Goal: Task Accomplishment & Management: Use online tool/utility

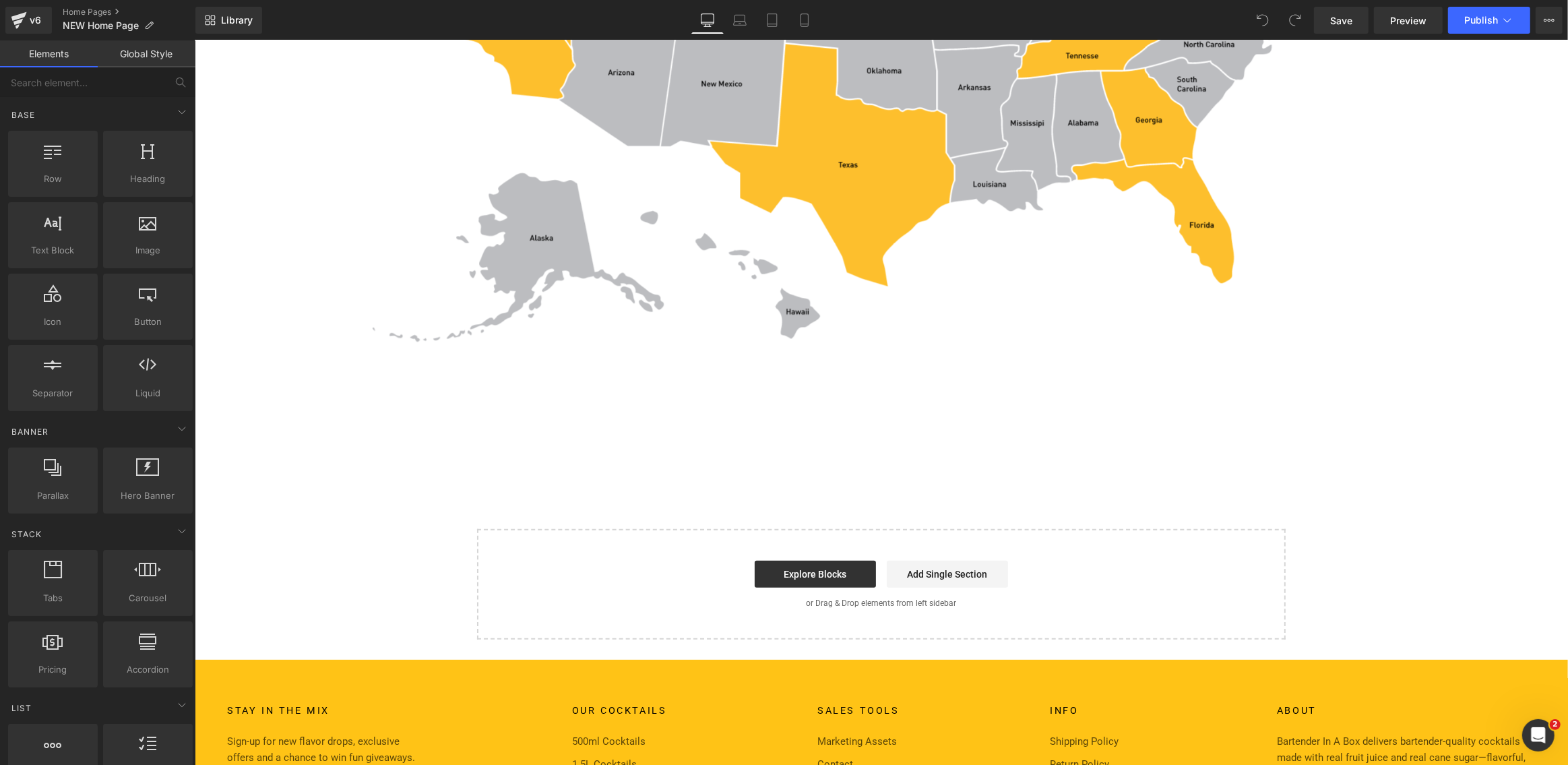
scroll to position [6377, 0]
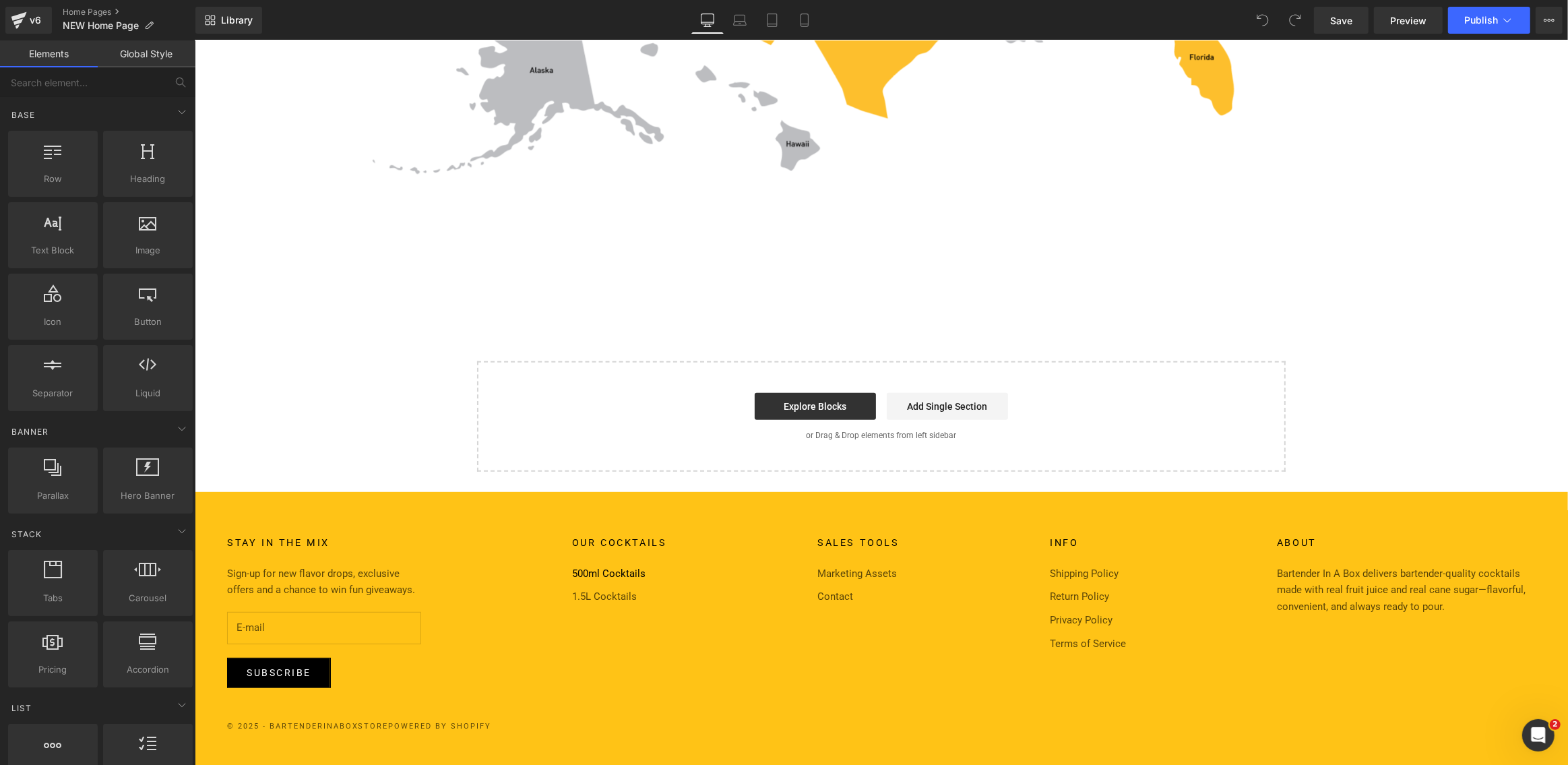
click at [601, 574] on link "500ml Cocktails" at bounding box center [608, 573] width 74 height 12
click at [1410, 22] on span "Preview" at bounding box center [1408, 20] width 36 height 14
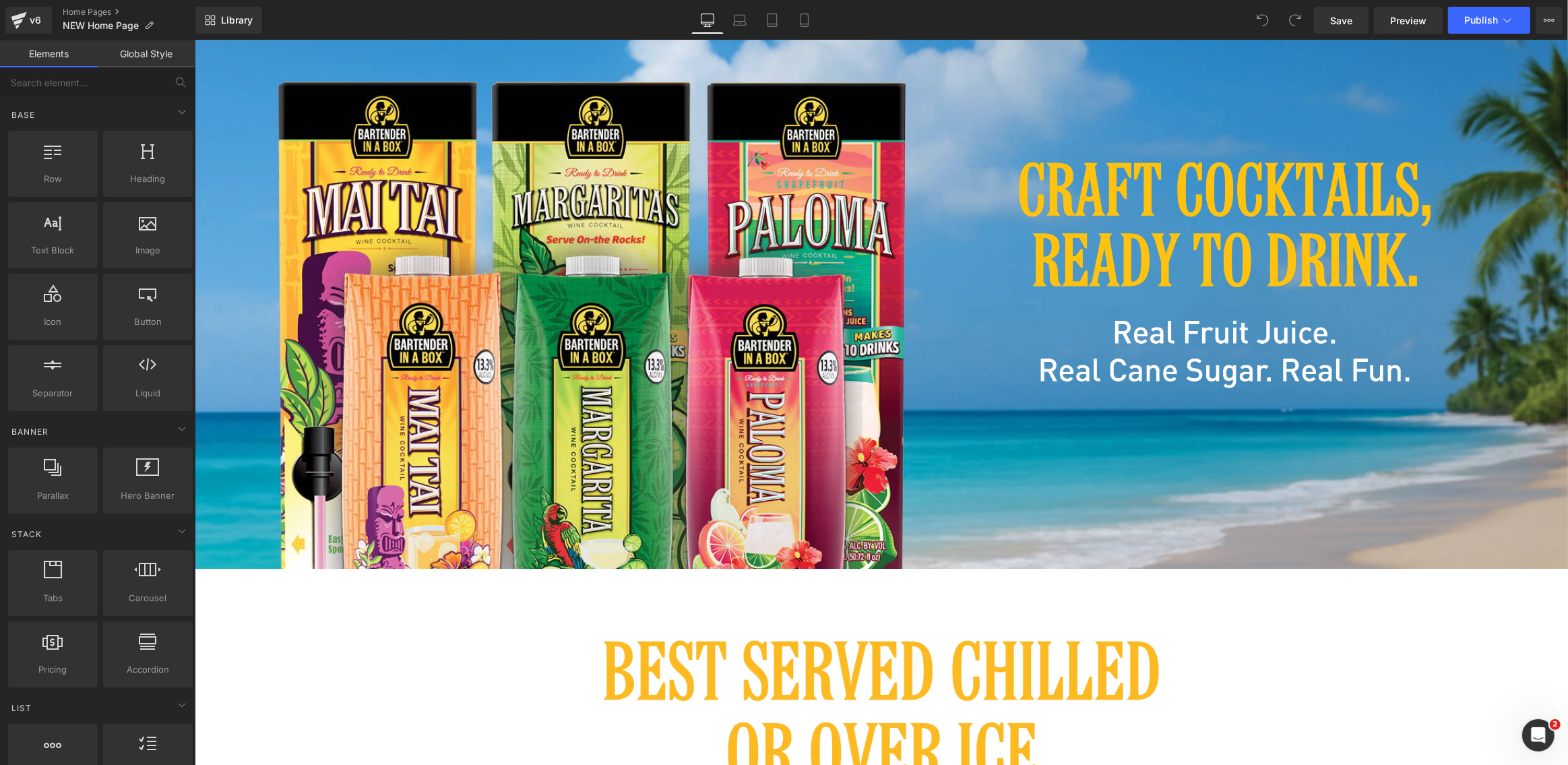
scroll to position [0, 0]
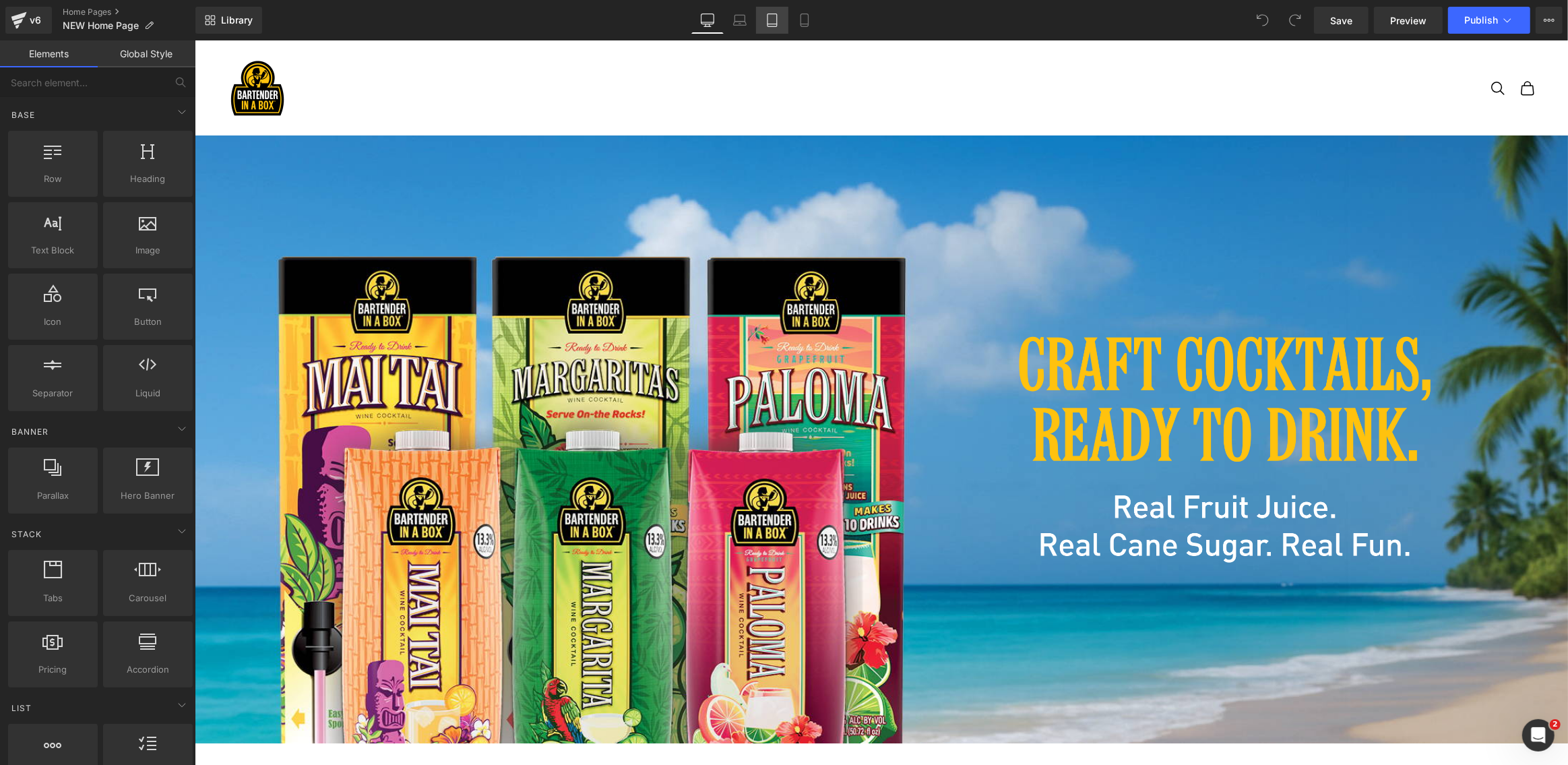
click at [768, 20] on icon at bounding box center [772, 20] width 13 height 13
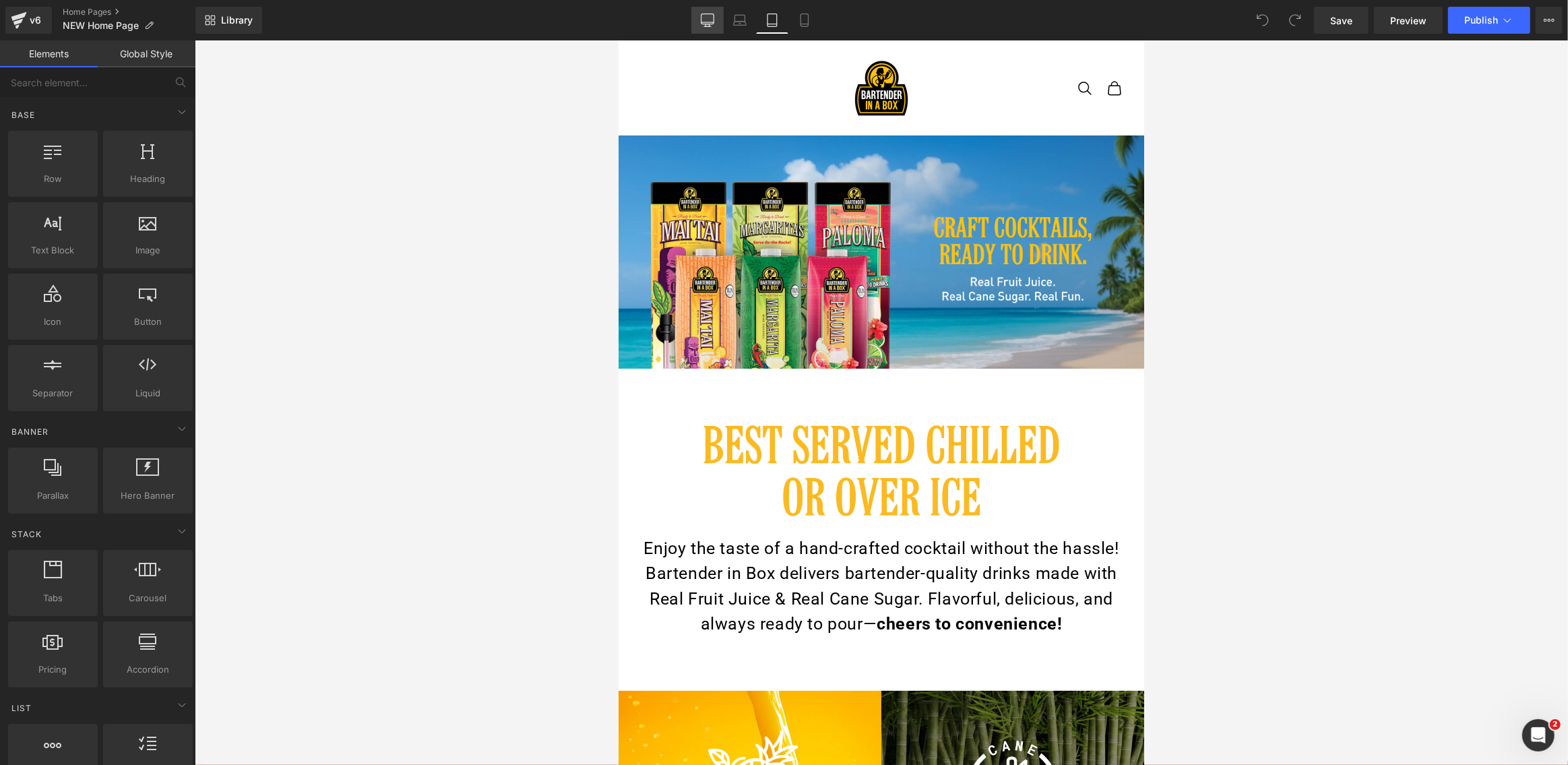
click at [709, 16] on icon at bounding box center [708, 20] width 13 height 13
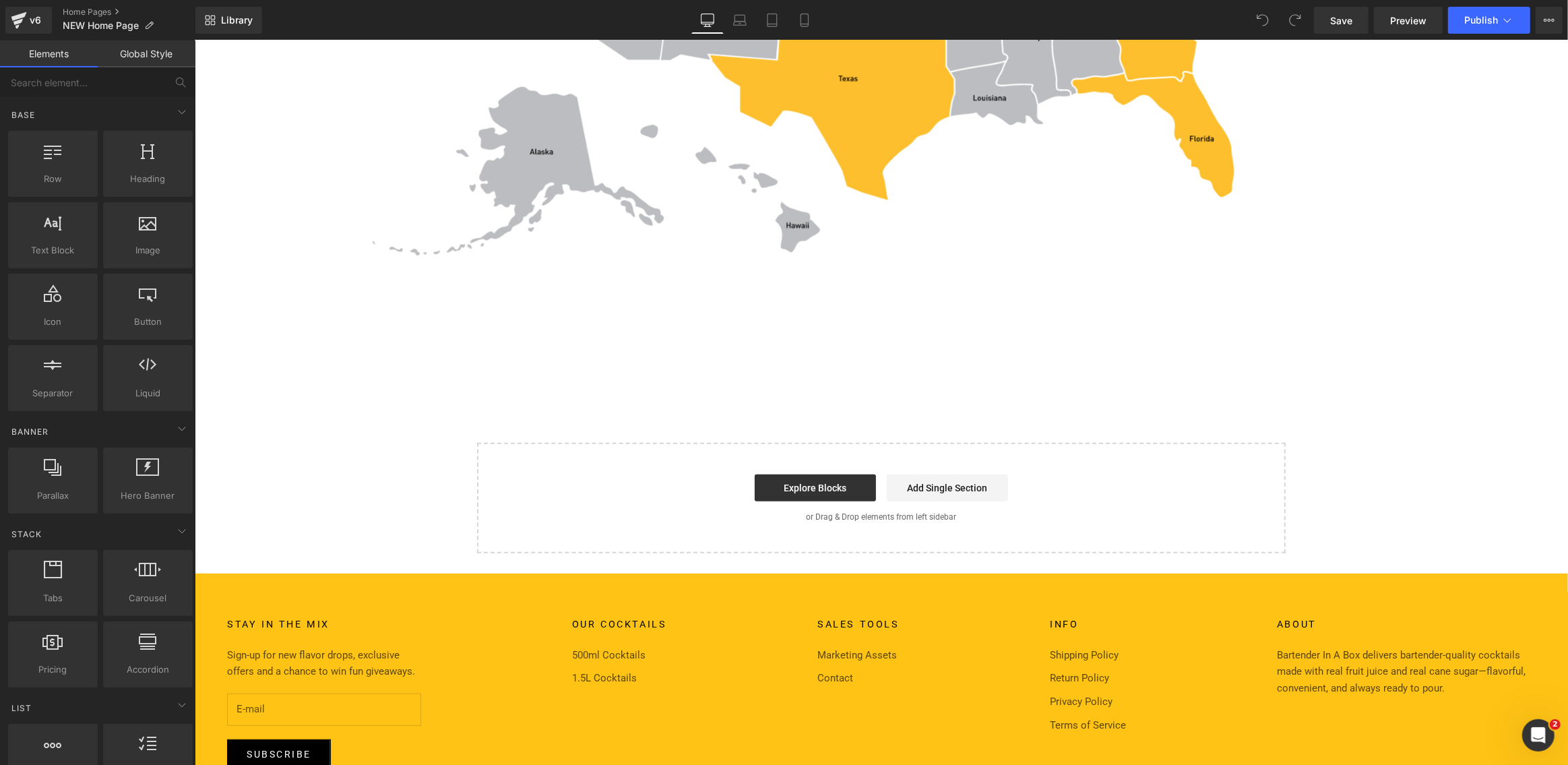
scroll to position [6260, 0]
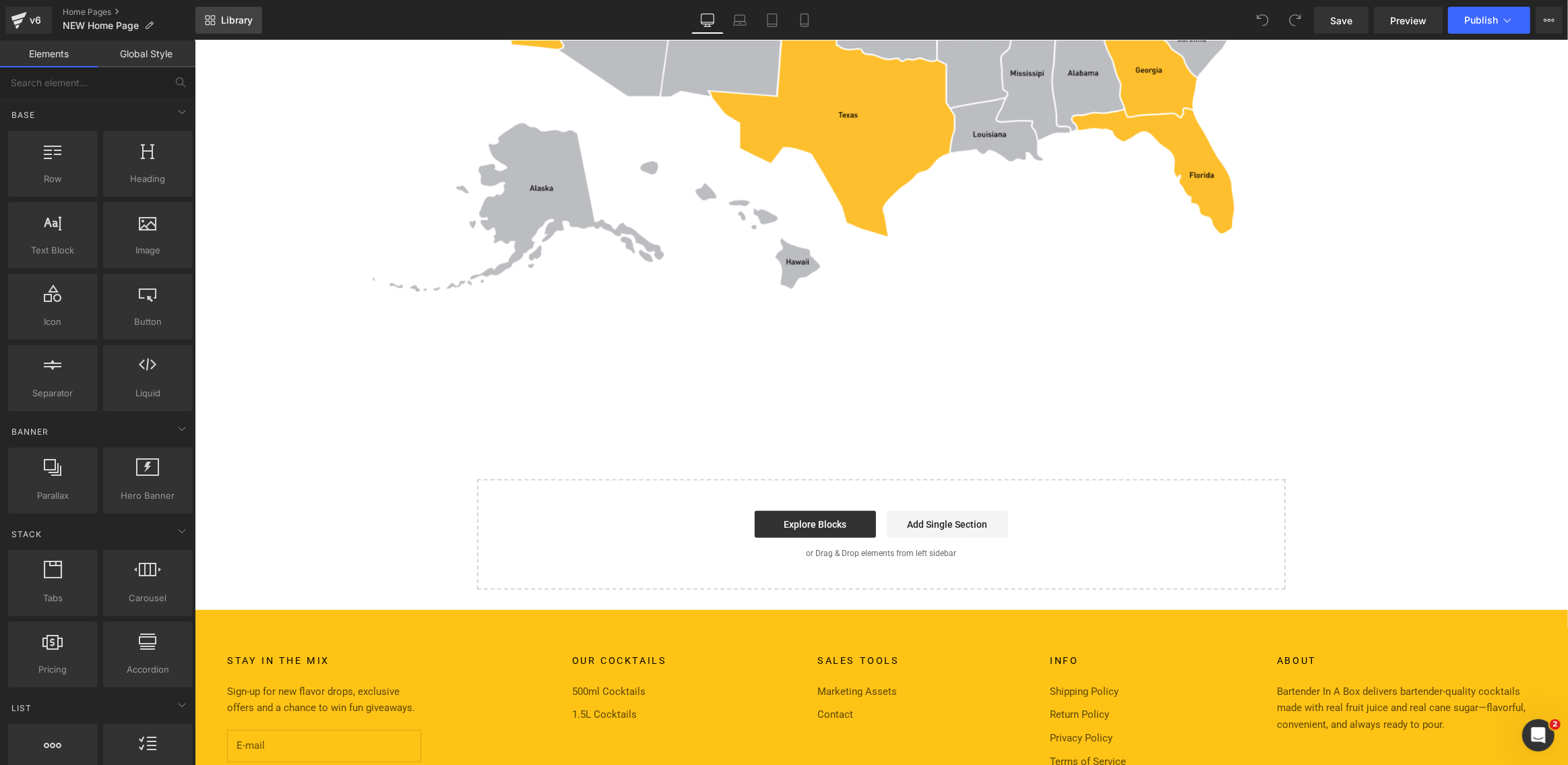
click at [230, 25] on span "Library" at bounding box center [236, 20] width 32 height 12
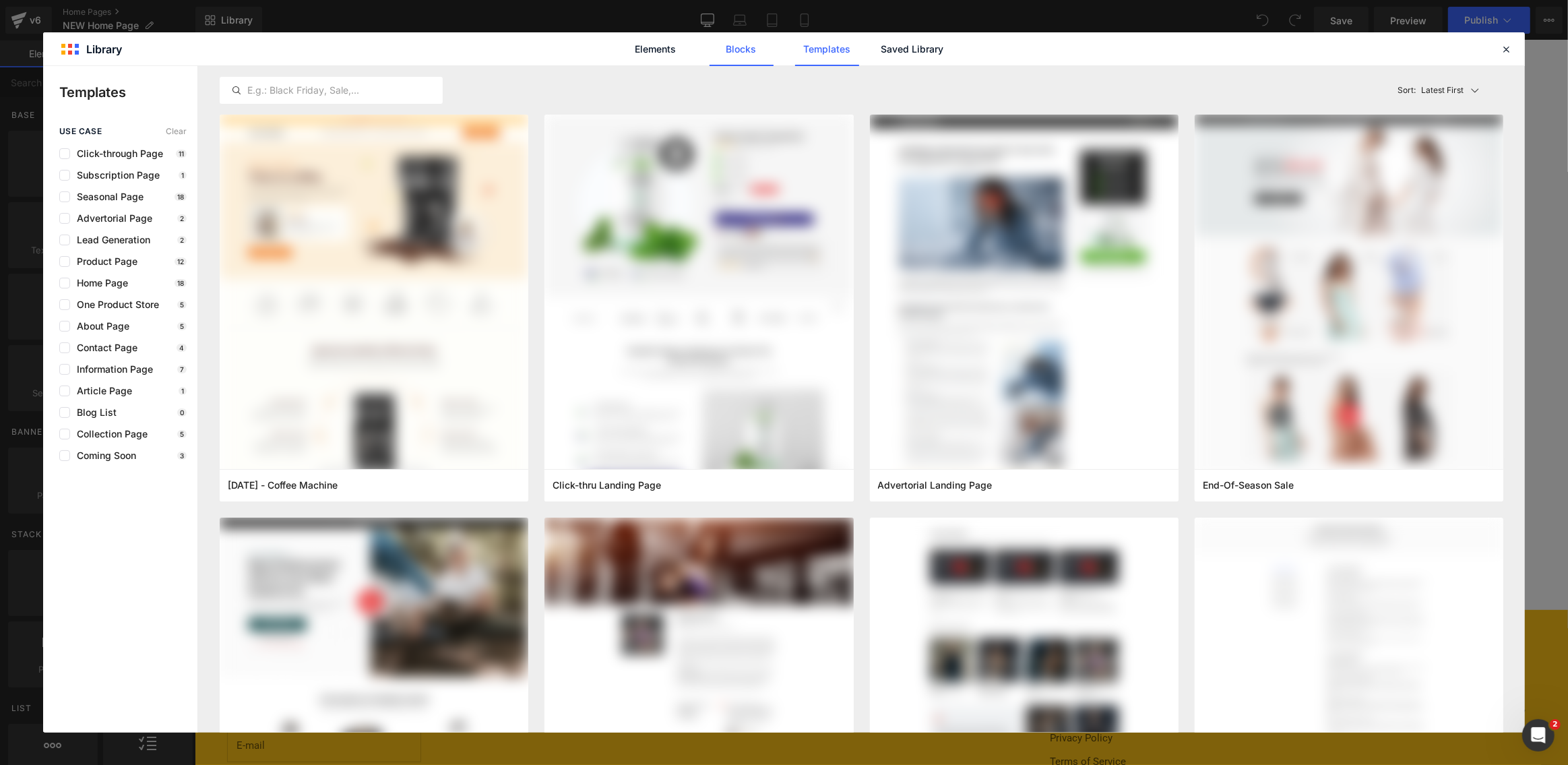
click at [741, 45] on link "Blocks" at bounding box center [741, 49] width 64 height 33
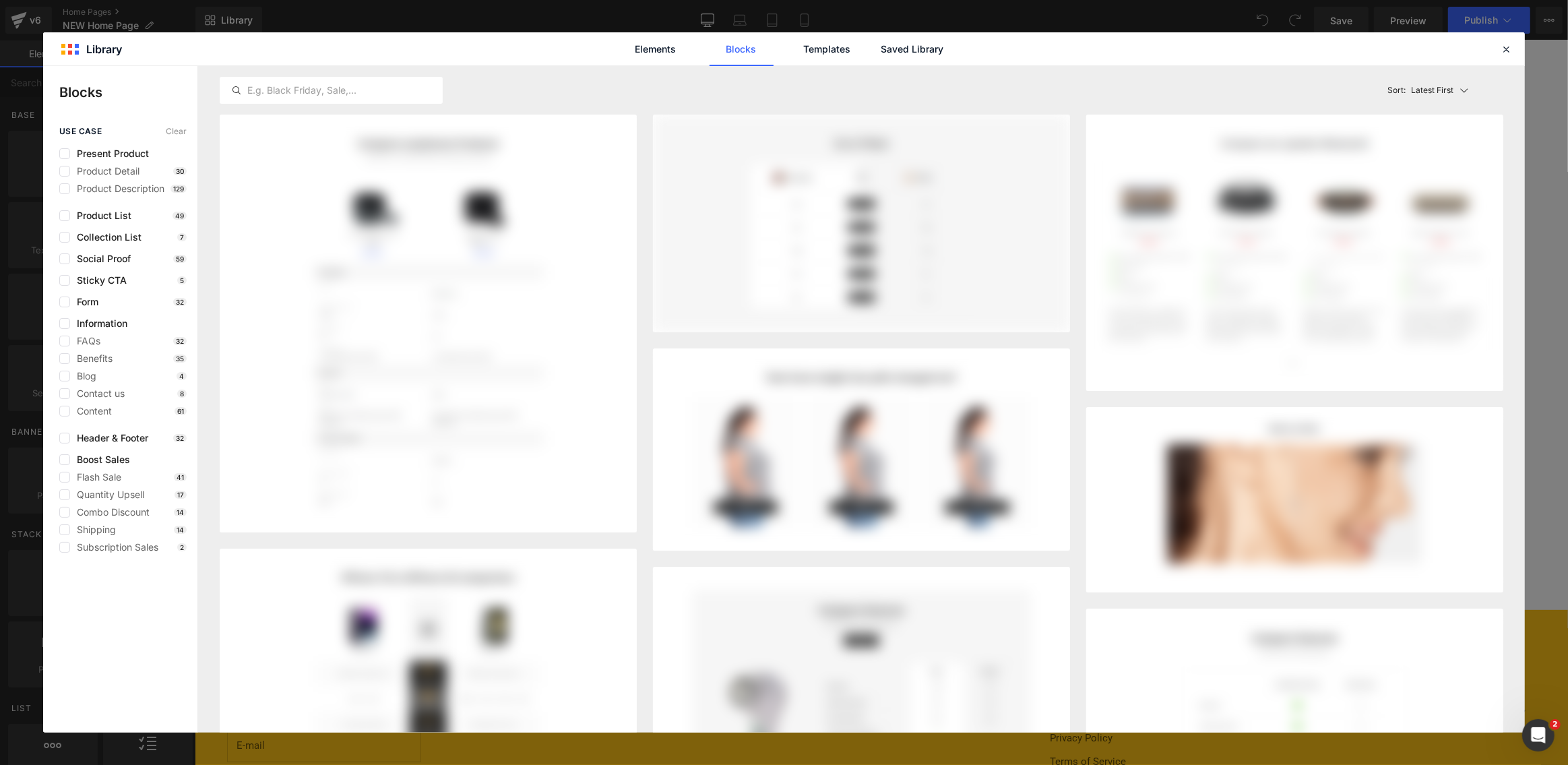
click at [740, 51] on link "Blocks" at bounding box center [741, 49] width 64 height 33
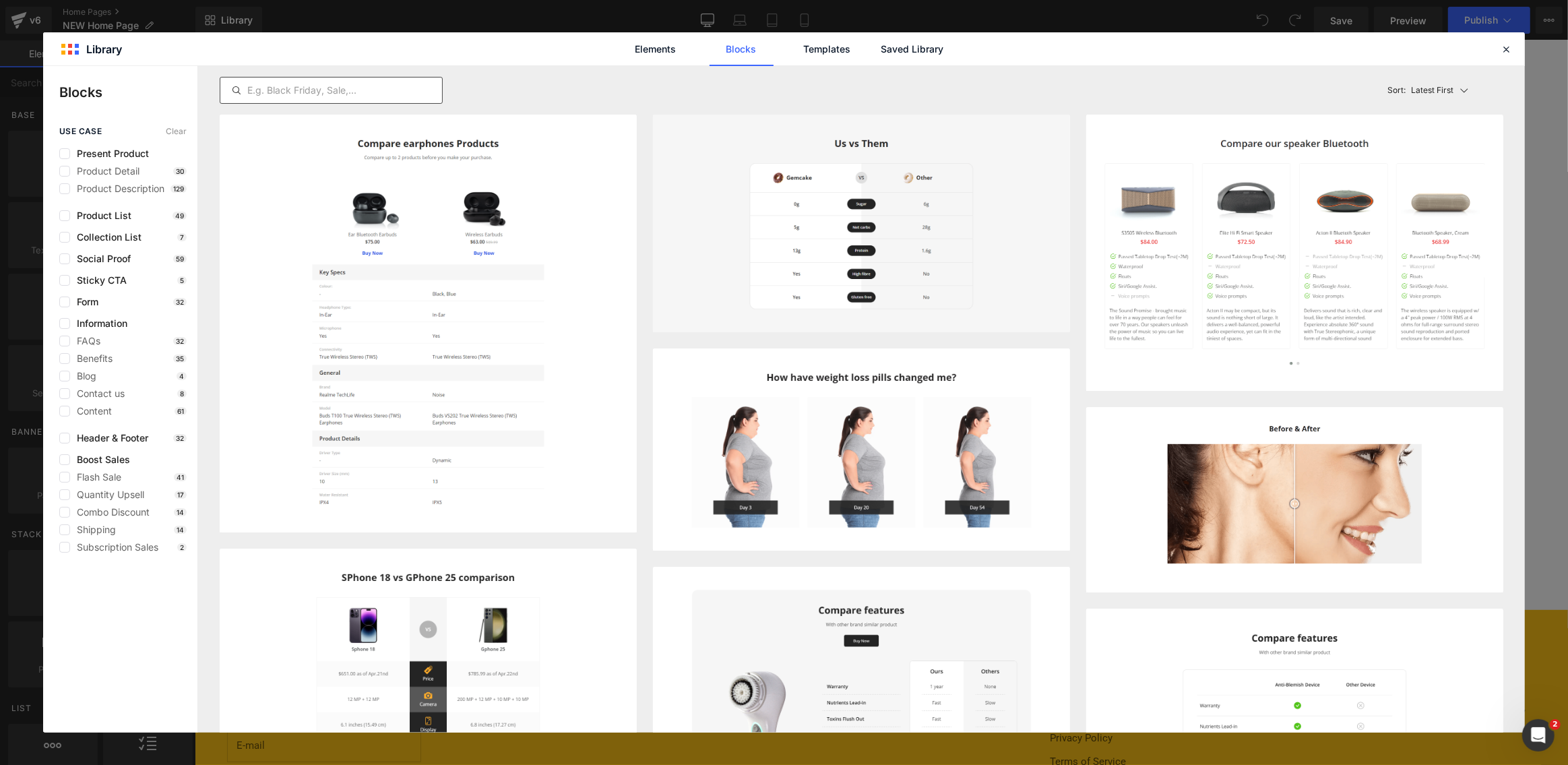
click at [334, 88] on input "text" at bounding box center [331, 91] width 222 height 16
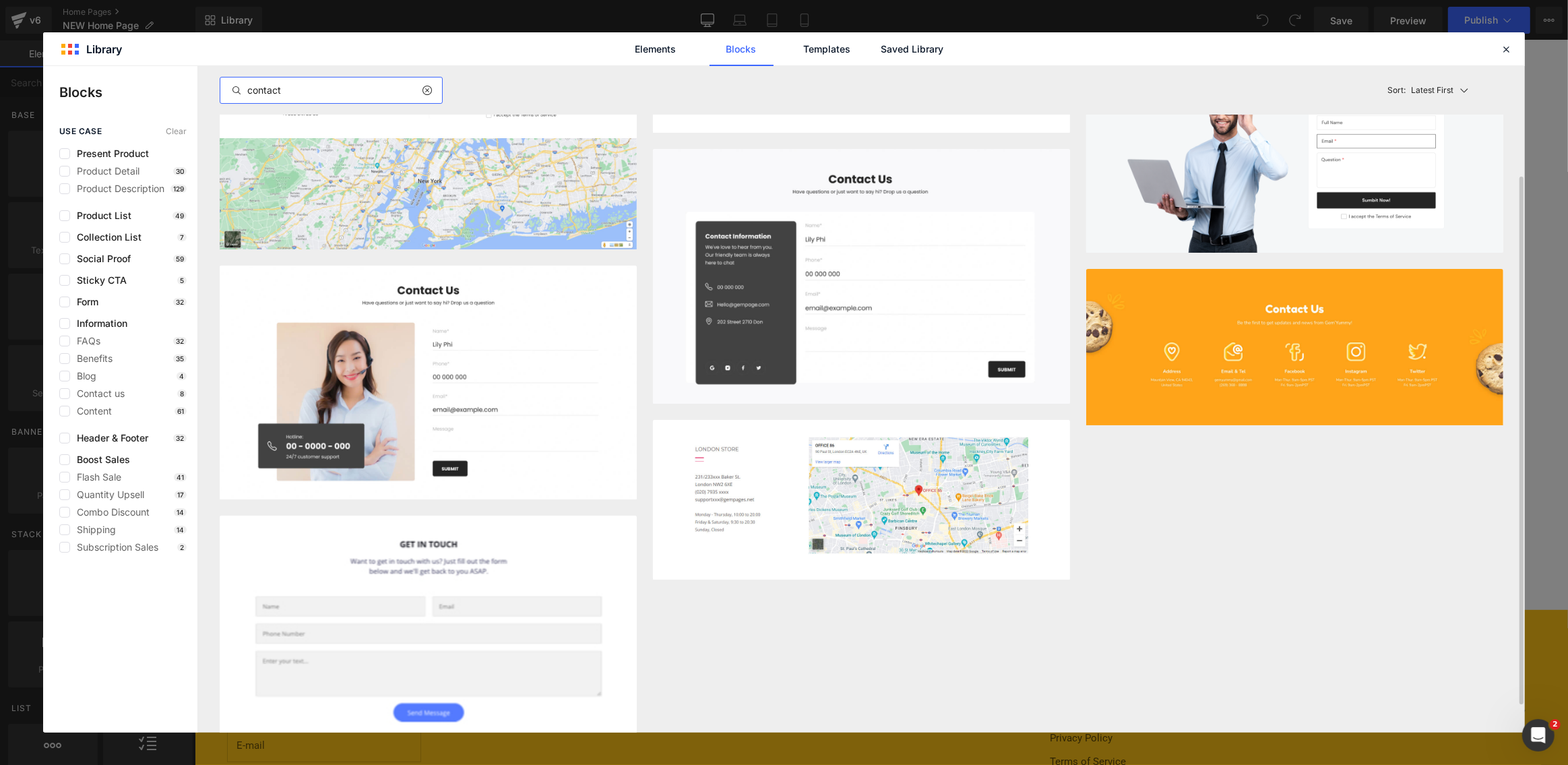
scroll to position [139, 0]
type input "contact"
click at [980, 387] on button "Add to page" at bounding box center [984, 387] width 151 height 22
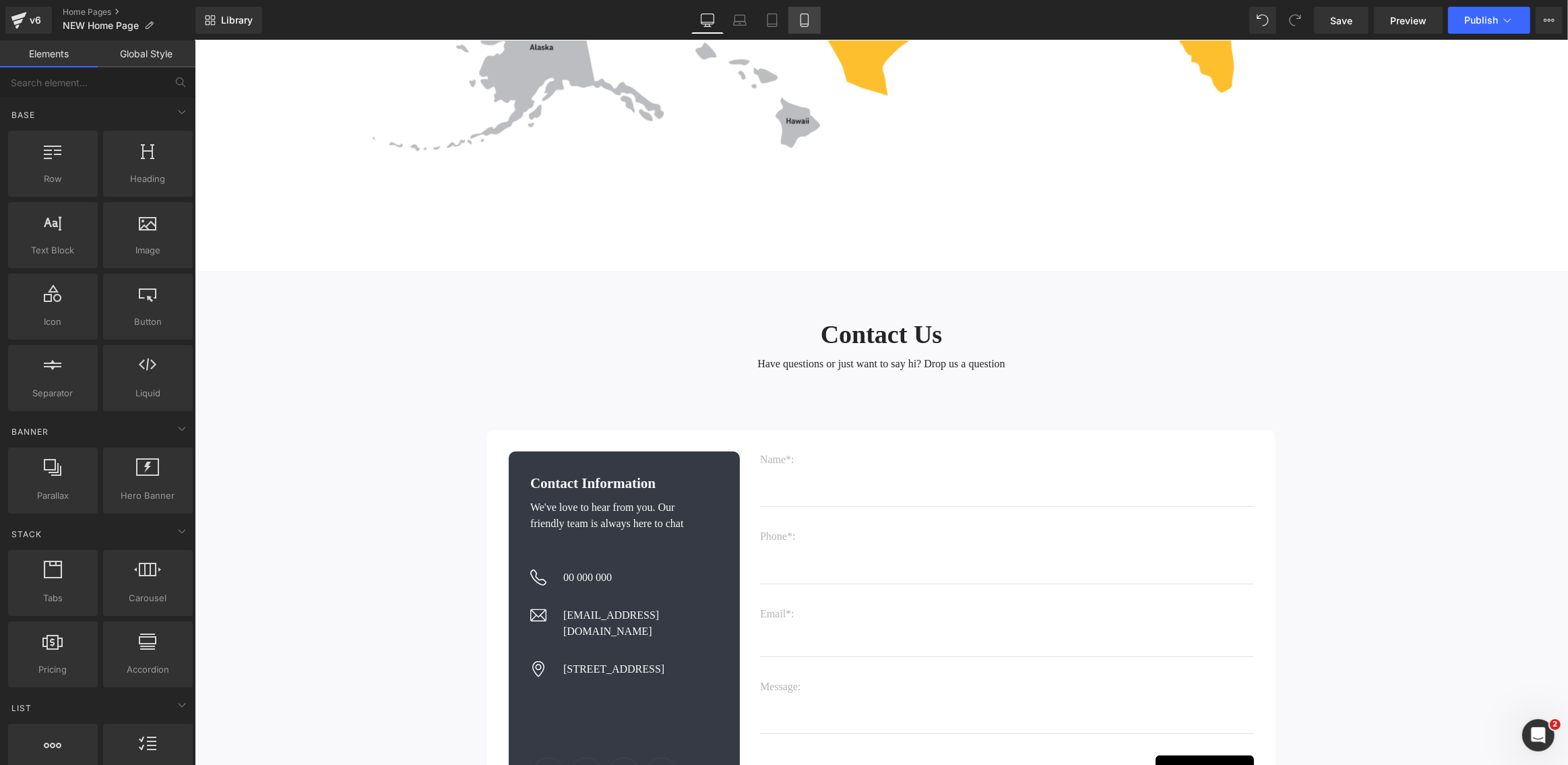
scroll to position [6394, 0]
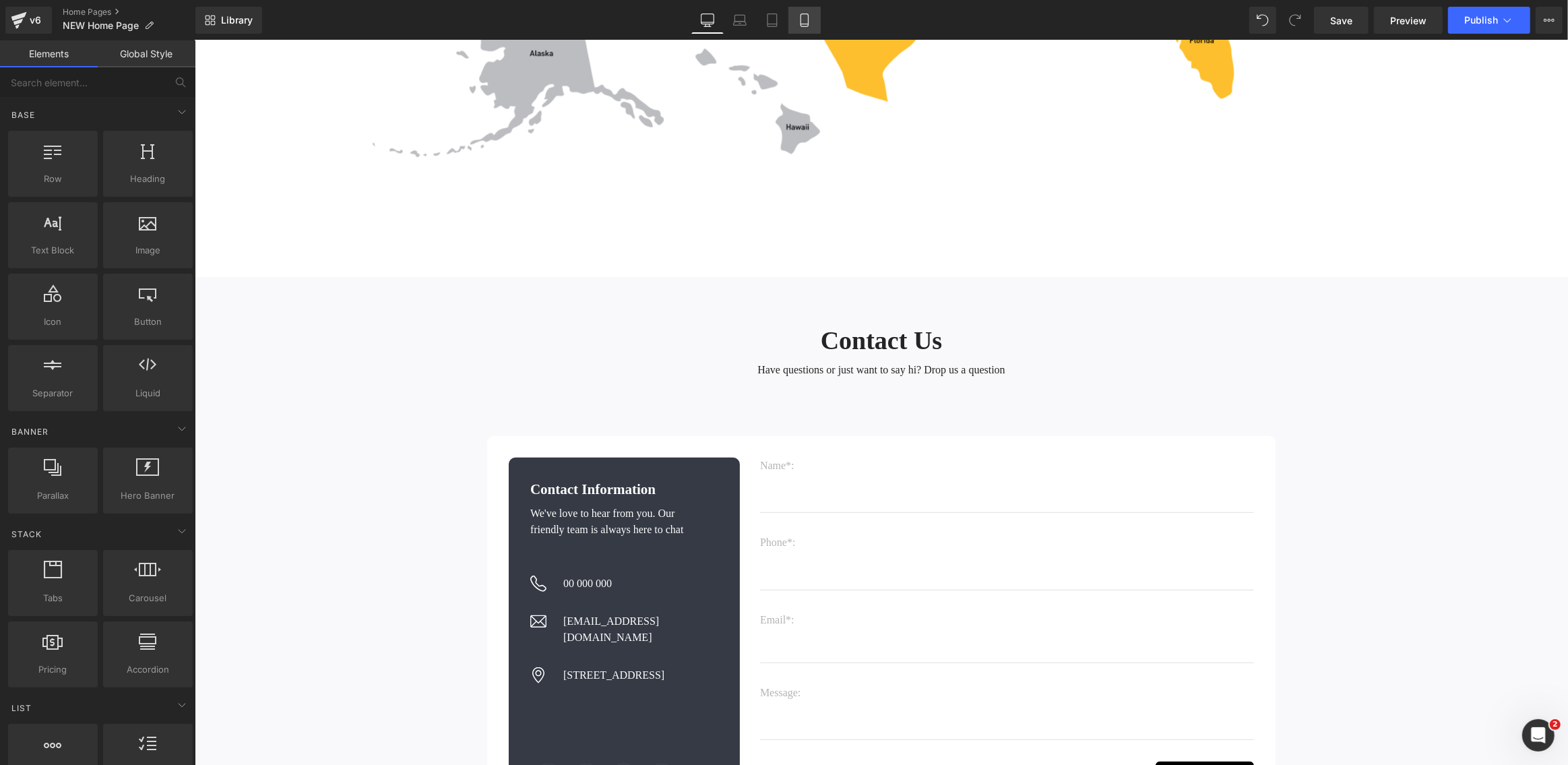
click at [809, 23] on icon at bounding box center [804, 20] width 13 height 13
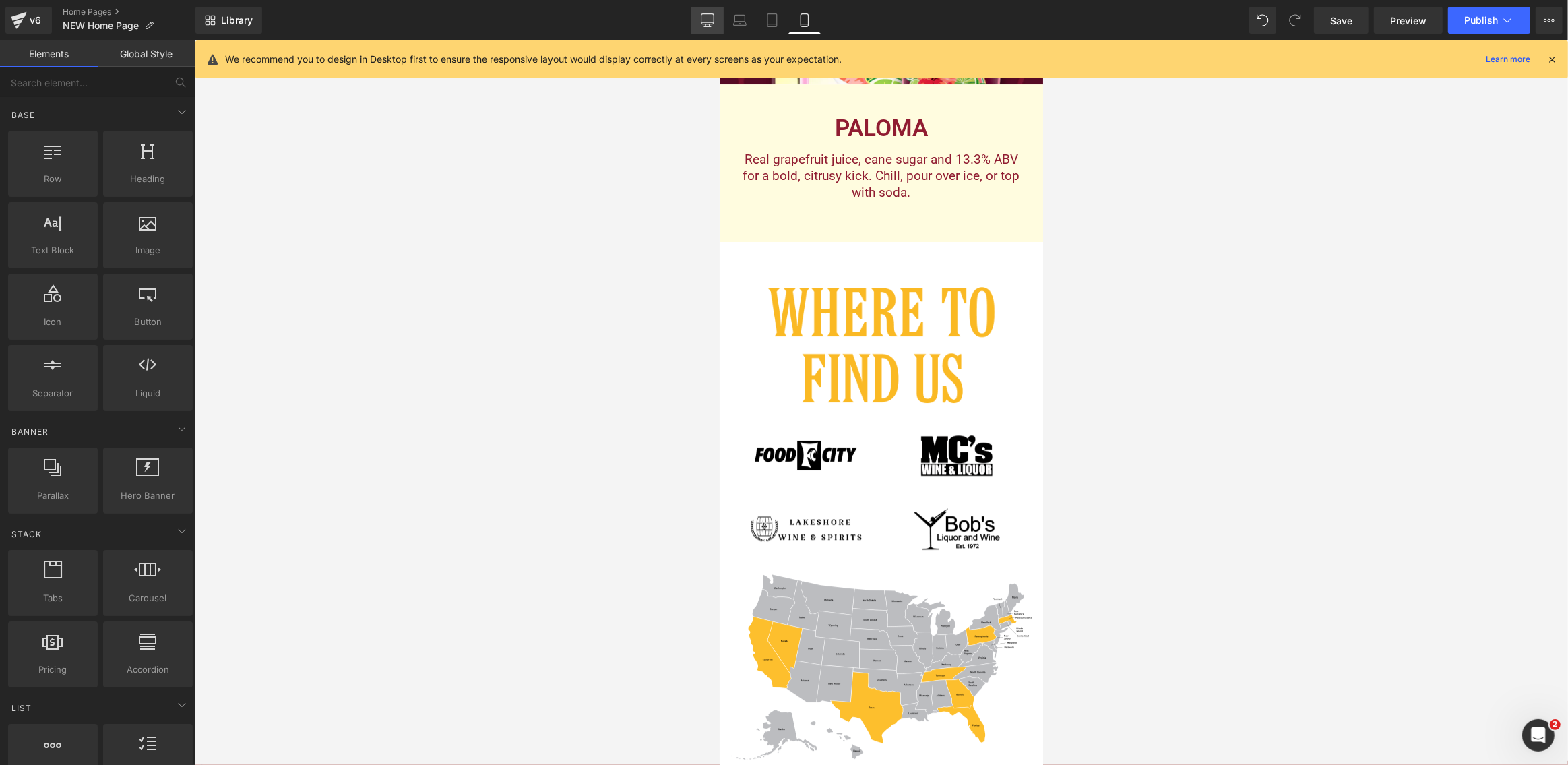
scroll to position [4531, 0]
drag, startPoint x: 701, startPoint y: 22, endPoint x: 711, endPoint y: 62, distance: 41.2
click at [700, 22] on link "Desktop" at bounding box center [708, 20] width 33 height 27
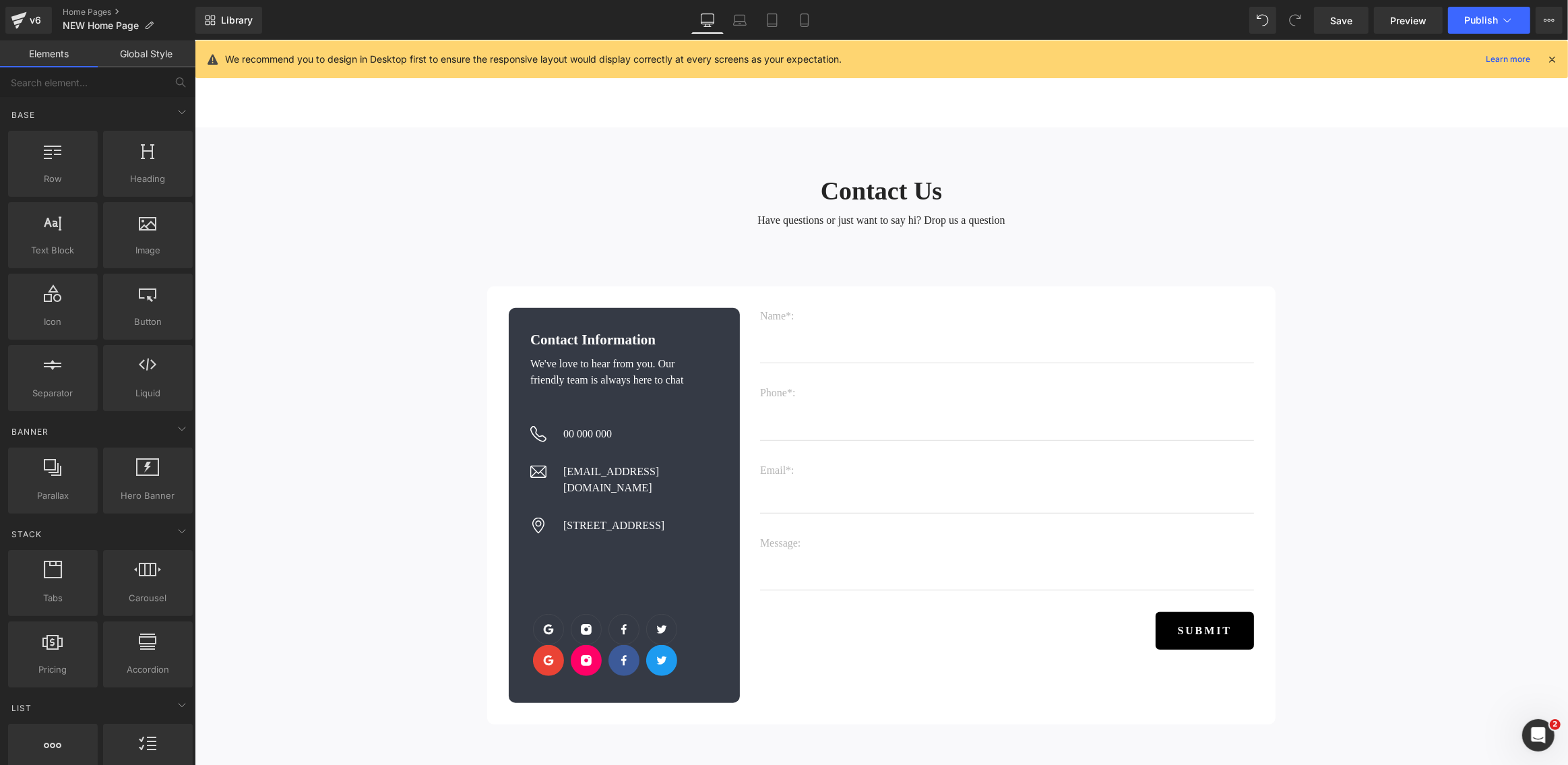
scroll to position [6540, 0]
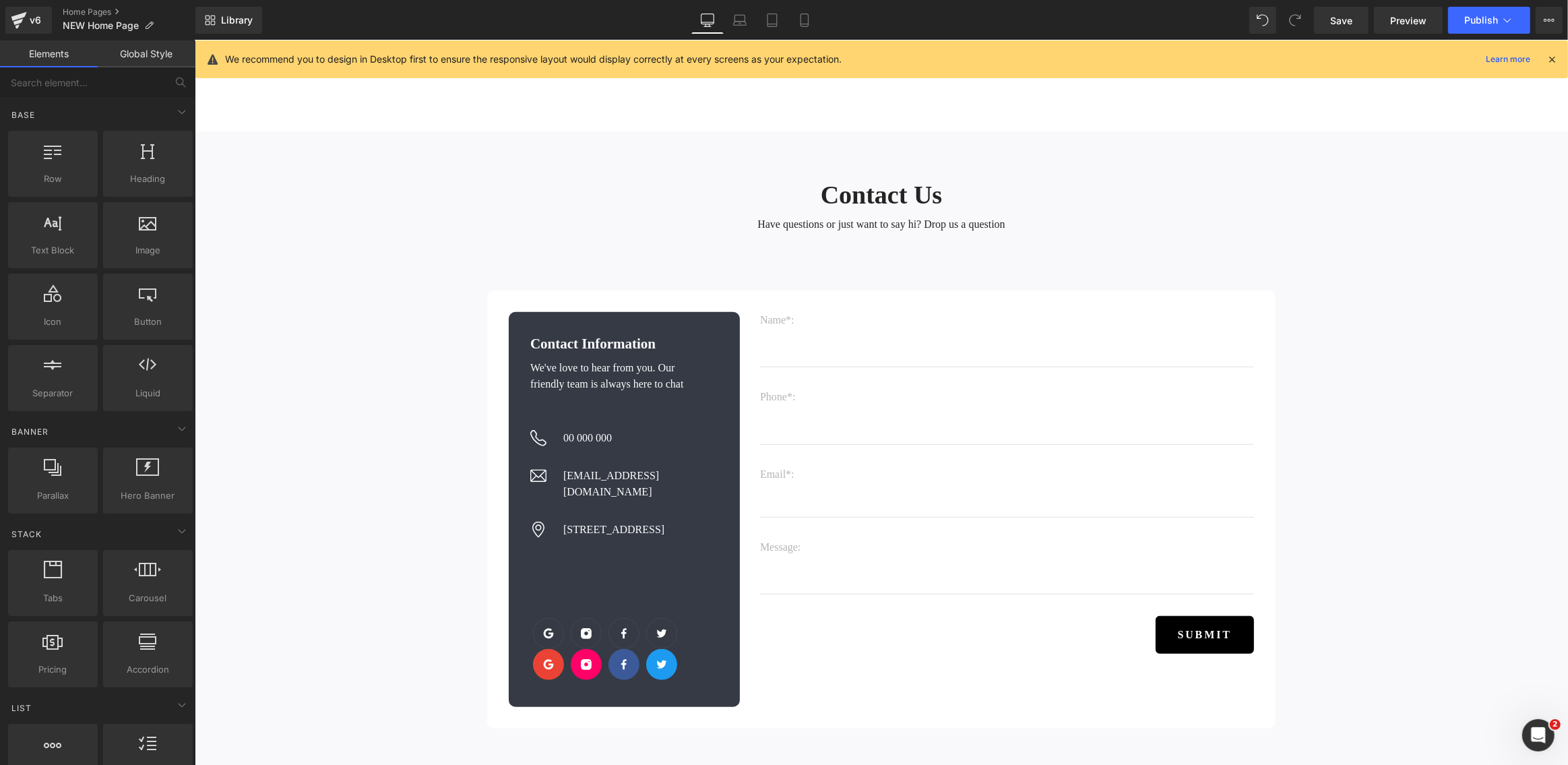
click at [505, 185] on h2 "Contact Us" at bounding box center [880, 196] width 788 height 31
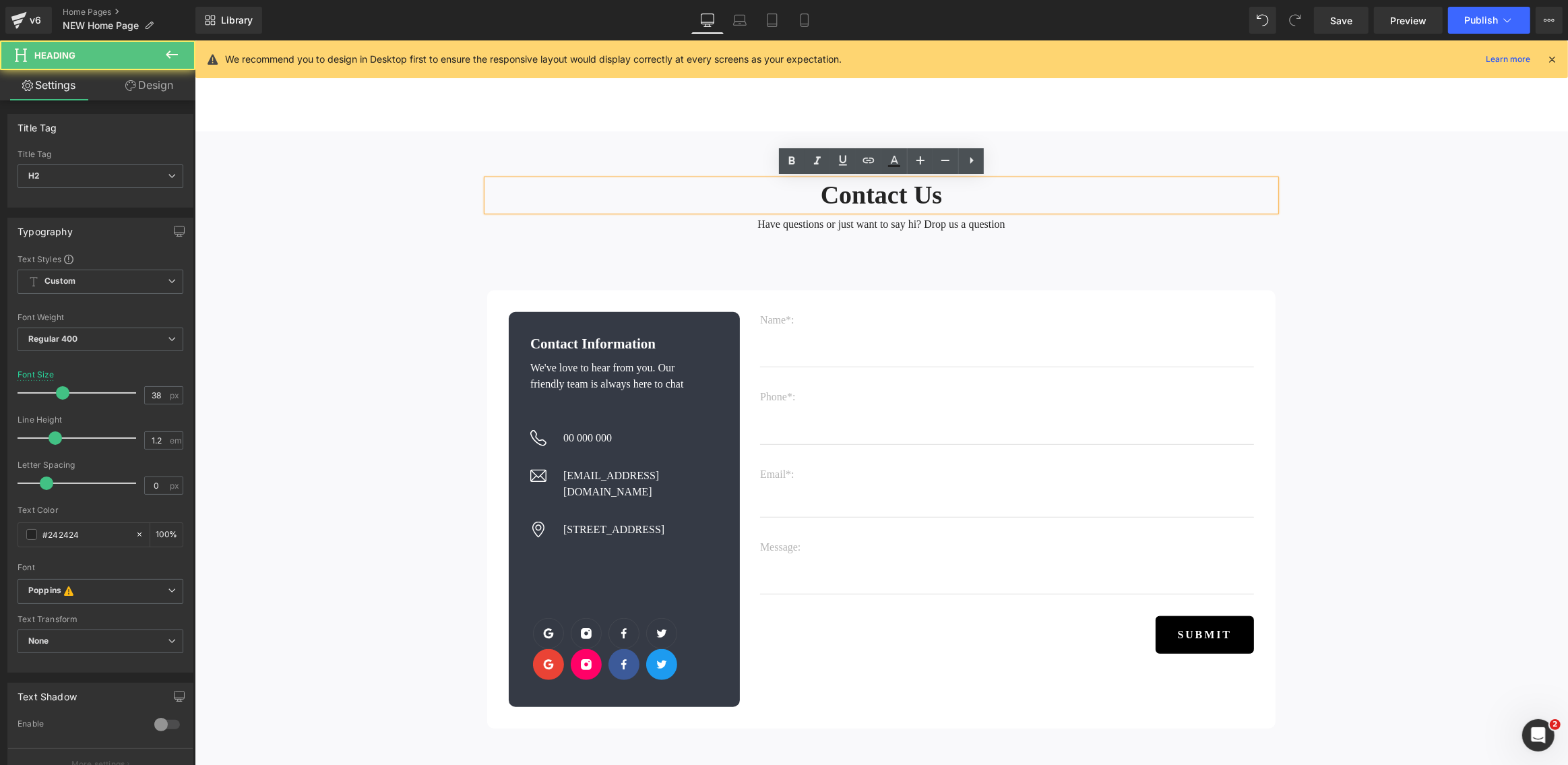
scroll to position [6541, 0]
drag, startPoint x: 408, startPoint y: 112, endPoint x: 303, endPoint y: 139, distance: 108.4
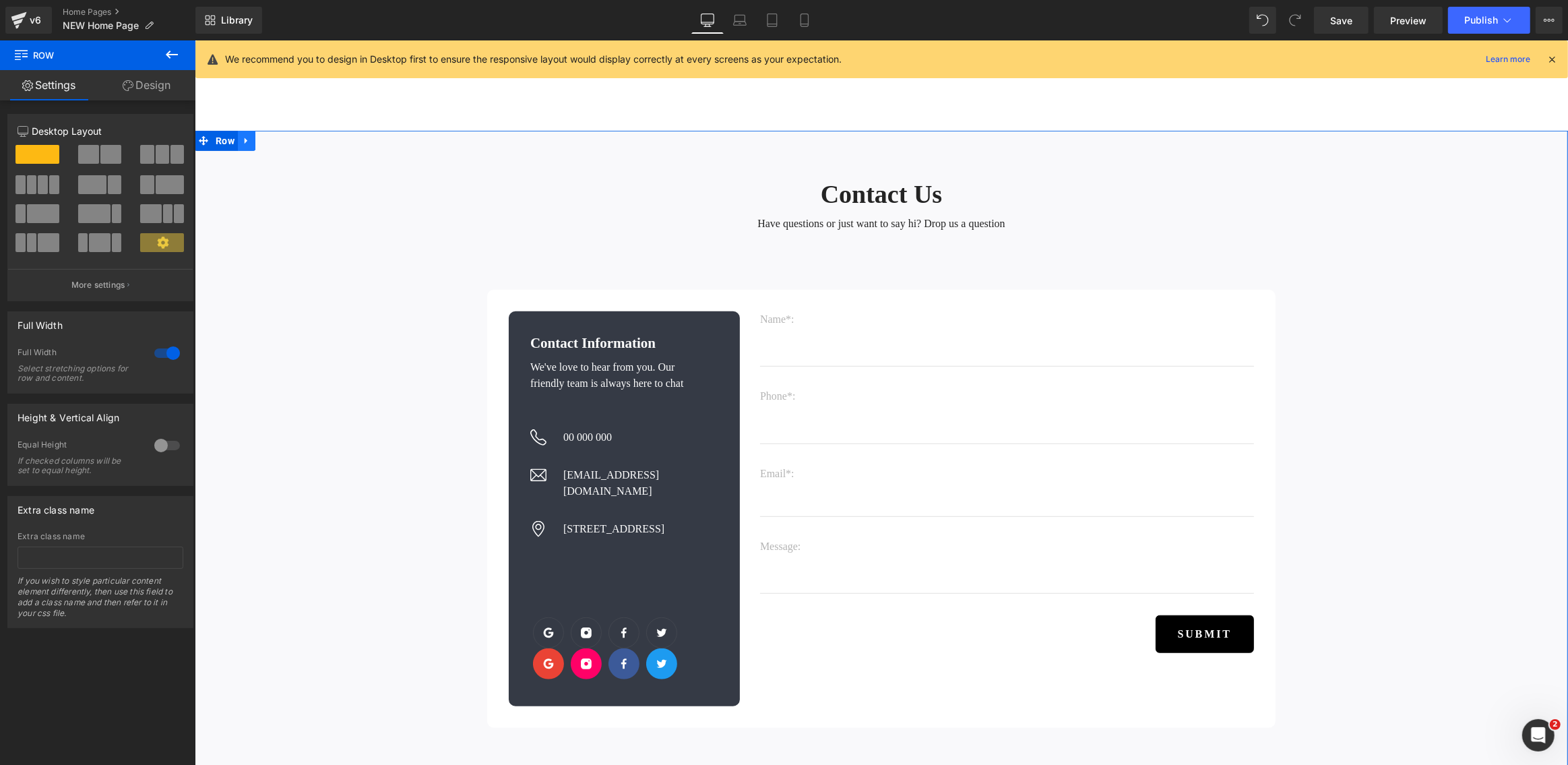
click at [245, 141] on icon at bounding box center [245, 141] width 3 height 6
click at [282, 140] on icon at bounding box center [281, 141] width 10 height 10
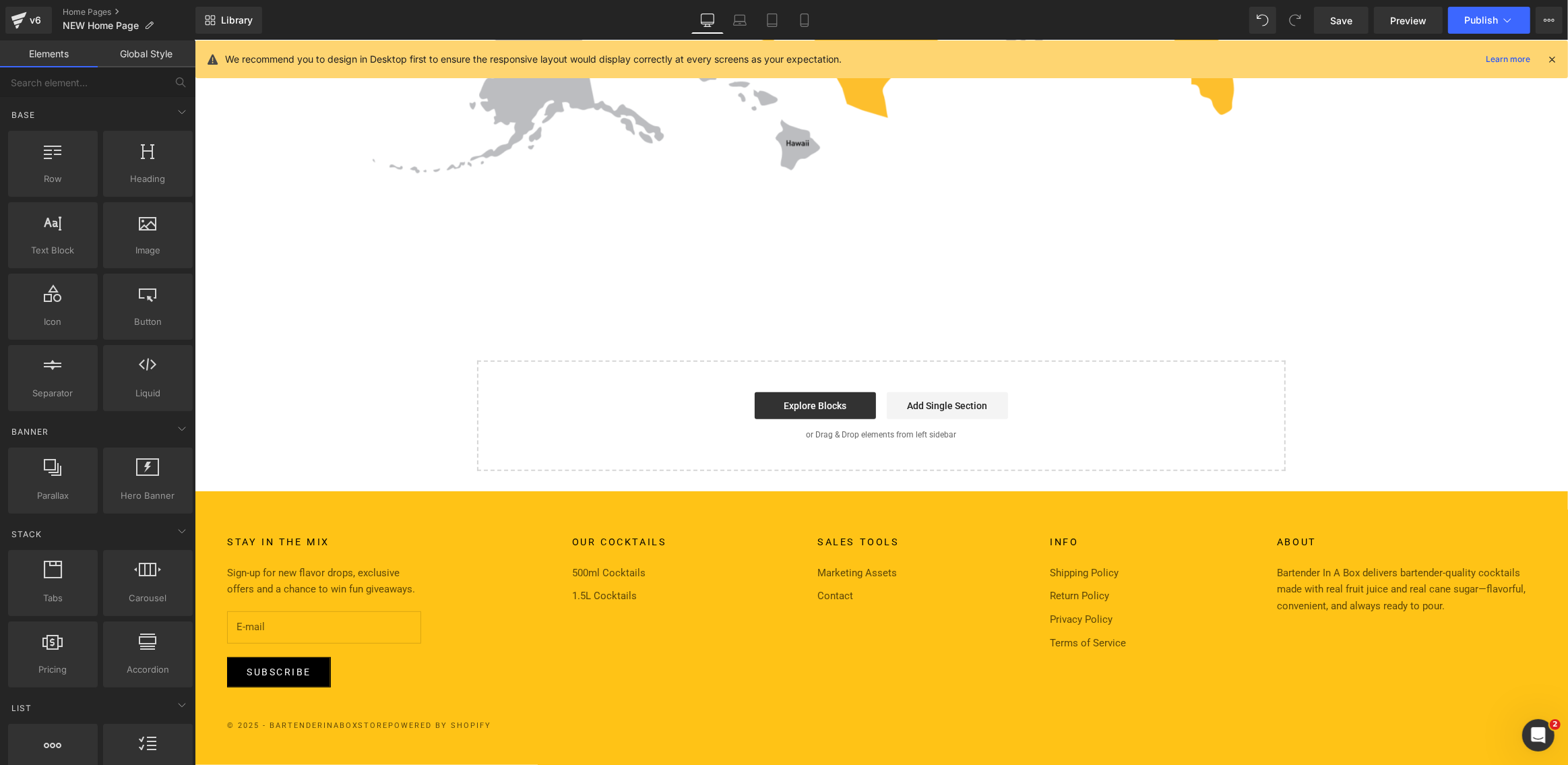
scroll to position [6371, 0]
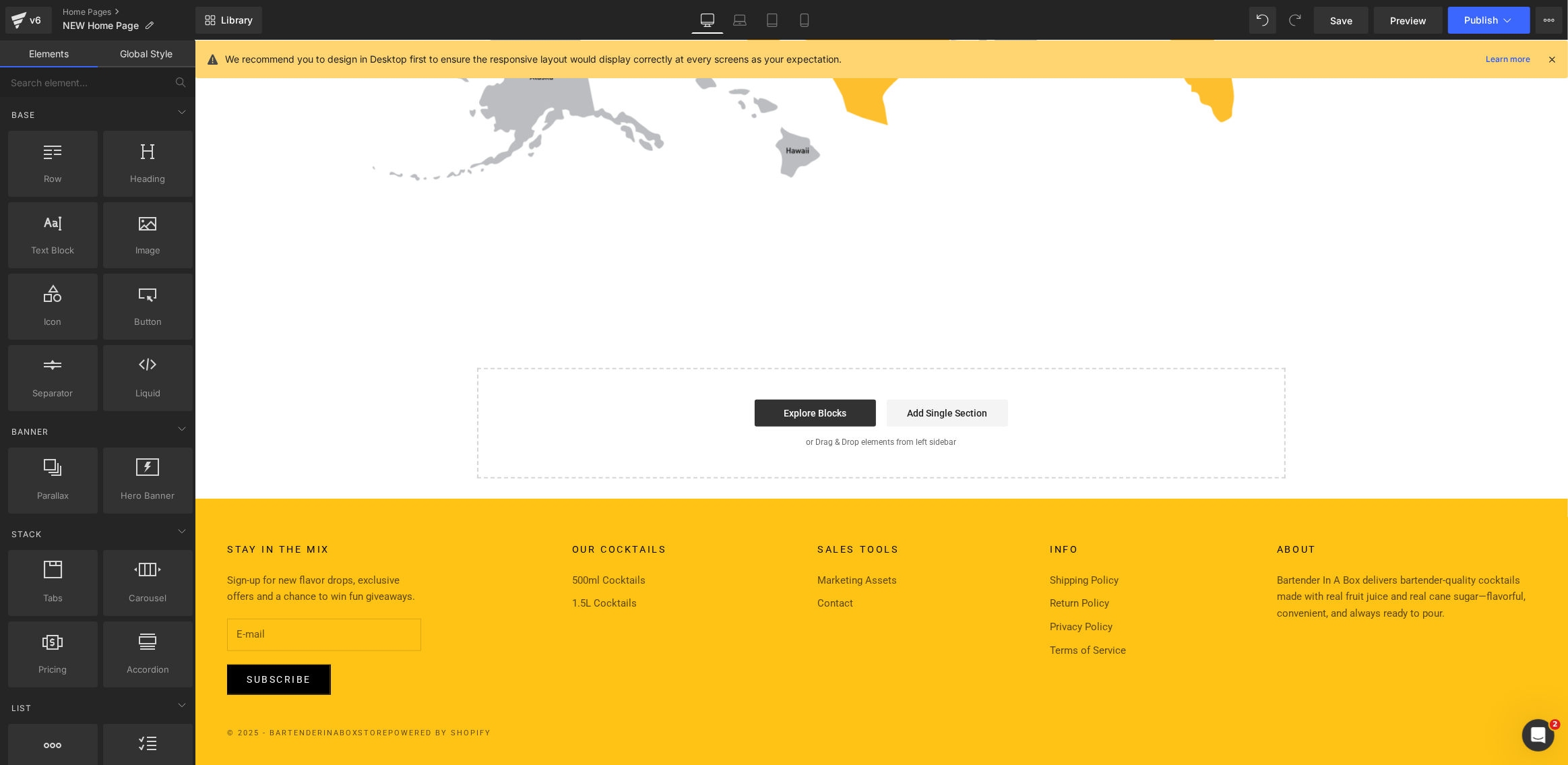
click at [1555, 58] on icon at bounding box center [1552, 59] width 12 height 12
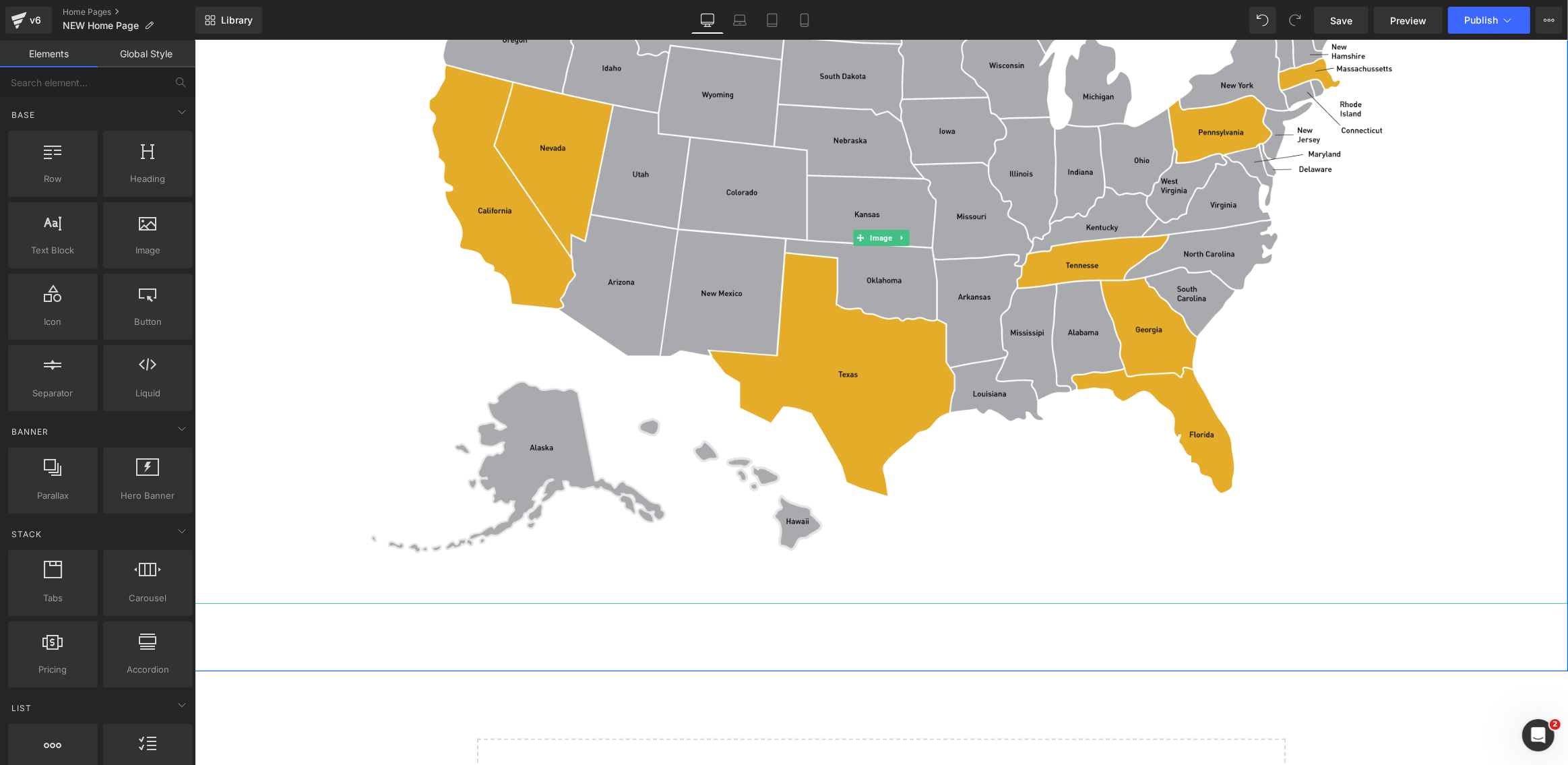
scroll to position [5966, 0]
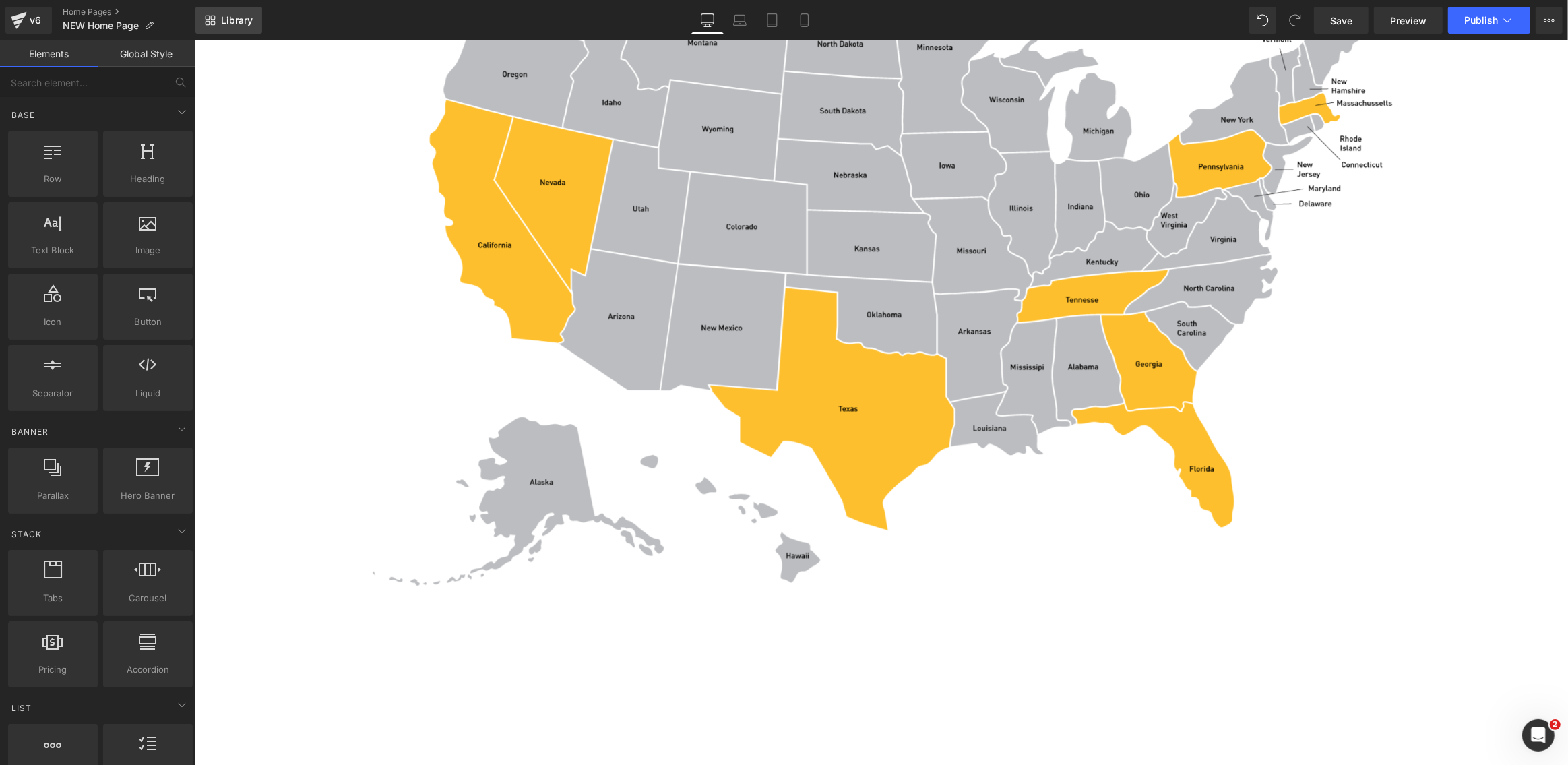
click at [232, 17] on span "Library" at bounding box center [236, 20] width 32 height 12
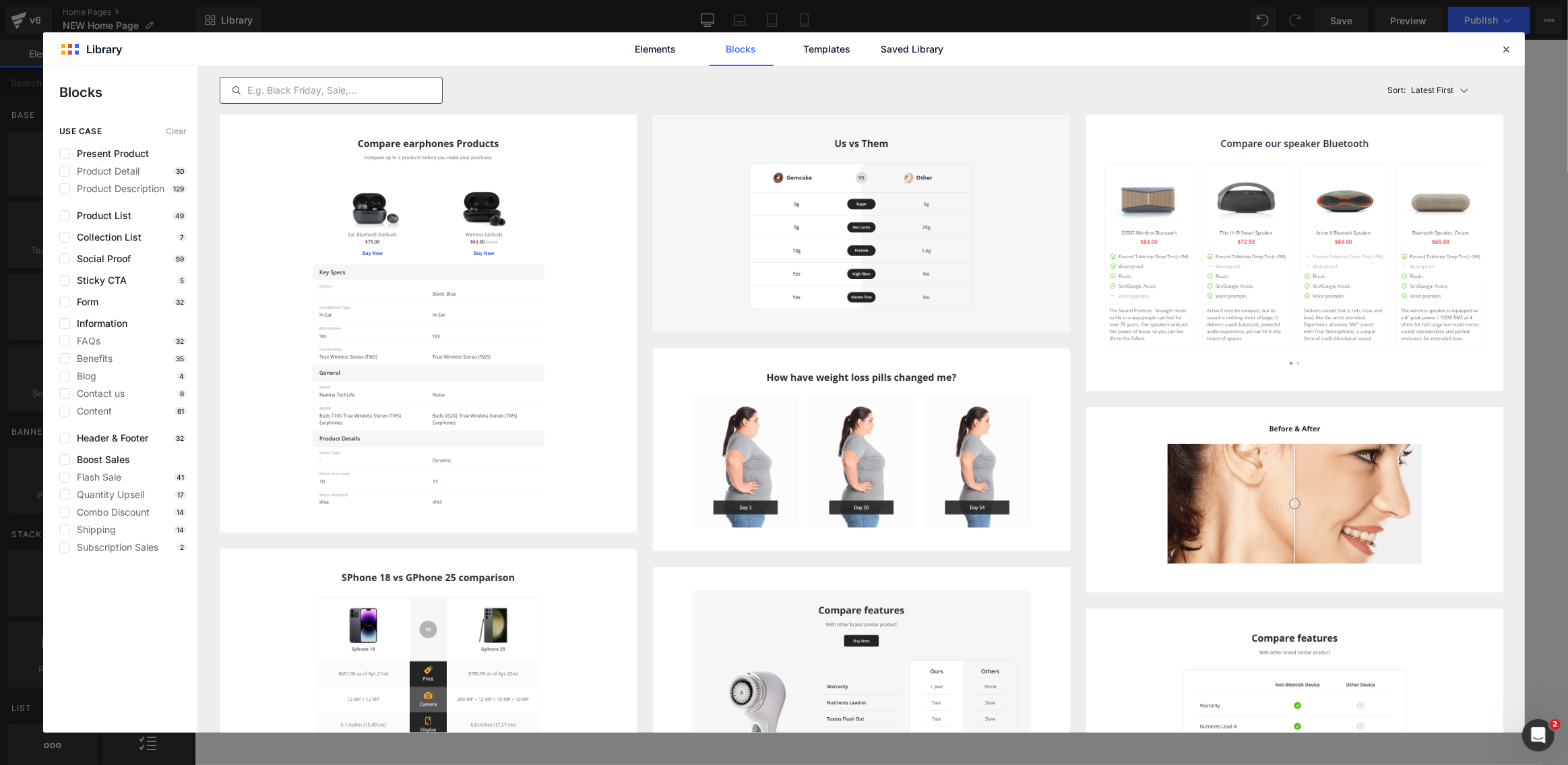
click at [272, 88] on input "text" at bounding box center [331, 91] width 222 height 16
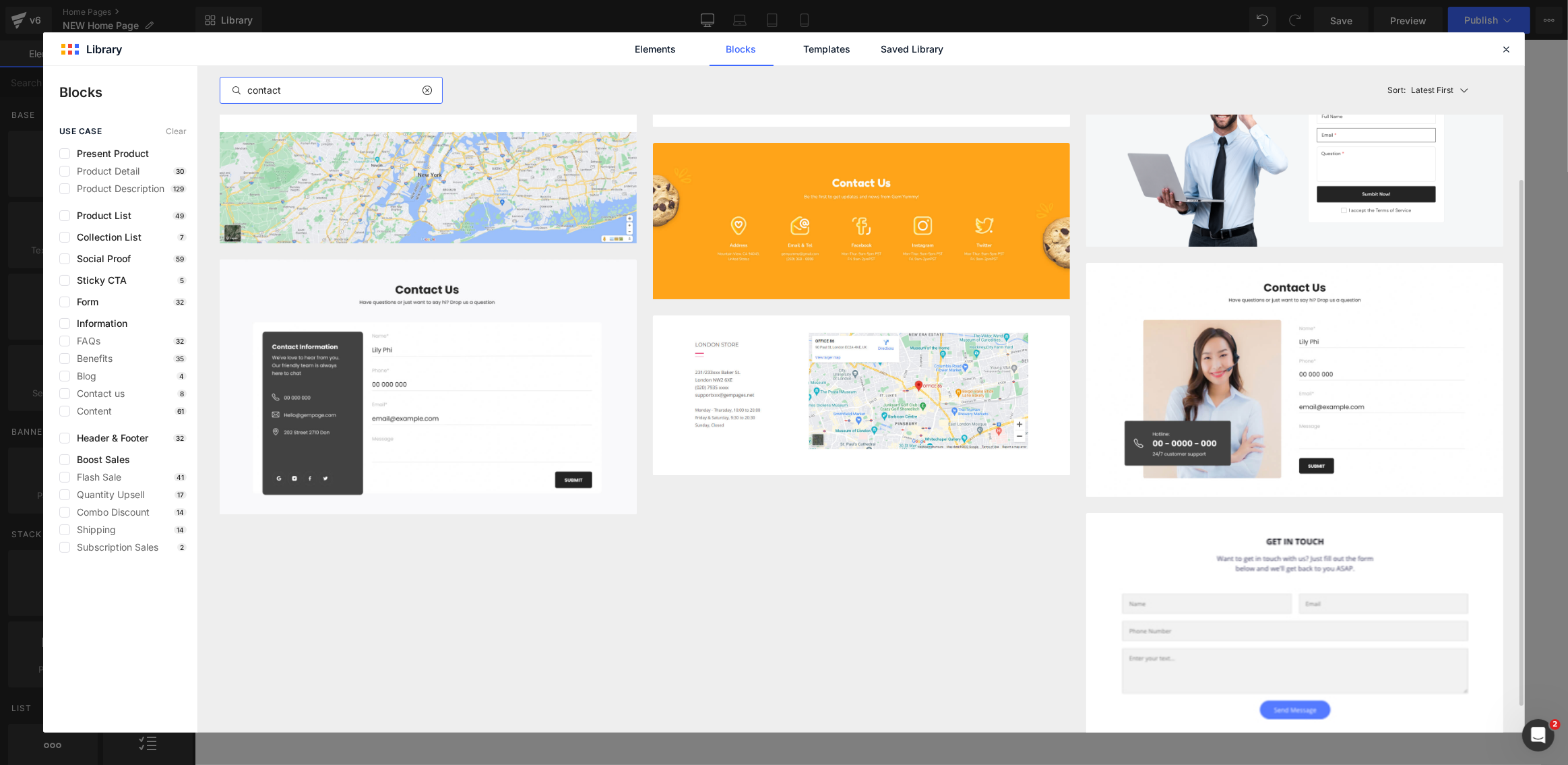
scroll to position [178, 0]
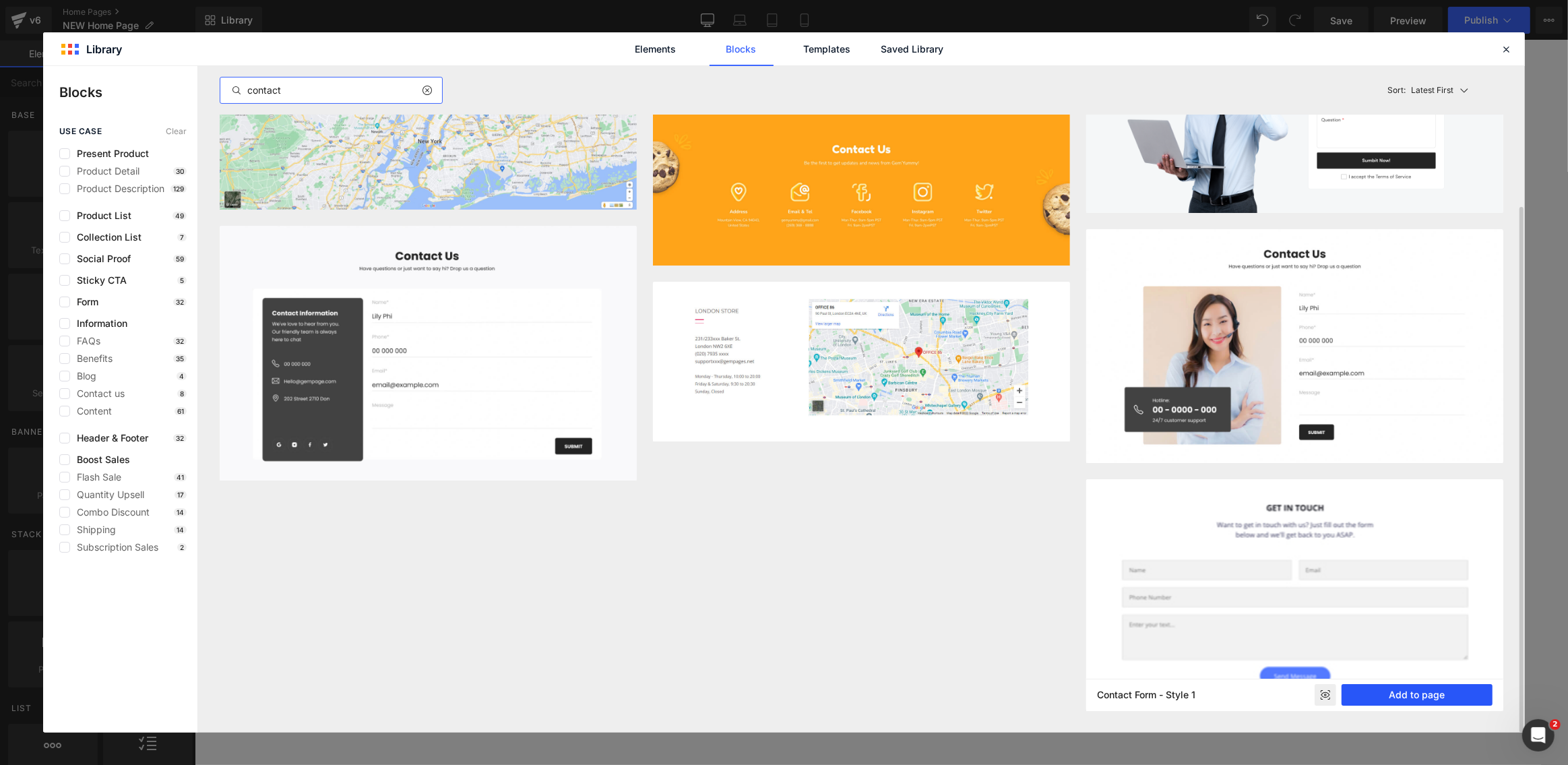
type input "contact"
drag, startPoint x: 1402, startPoint y: 693, endPoint x: 1006, endPoint y: 569, distance: 415.0
click at [1402, 693] on button "Add to page" at bounding box center [1416, 694] width 151 height 22
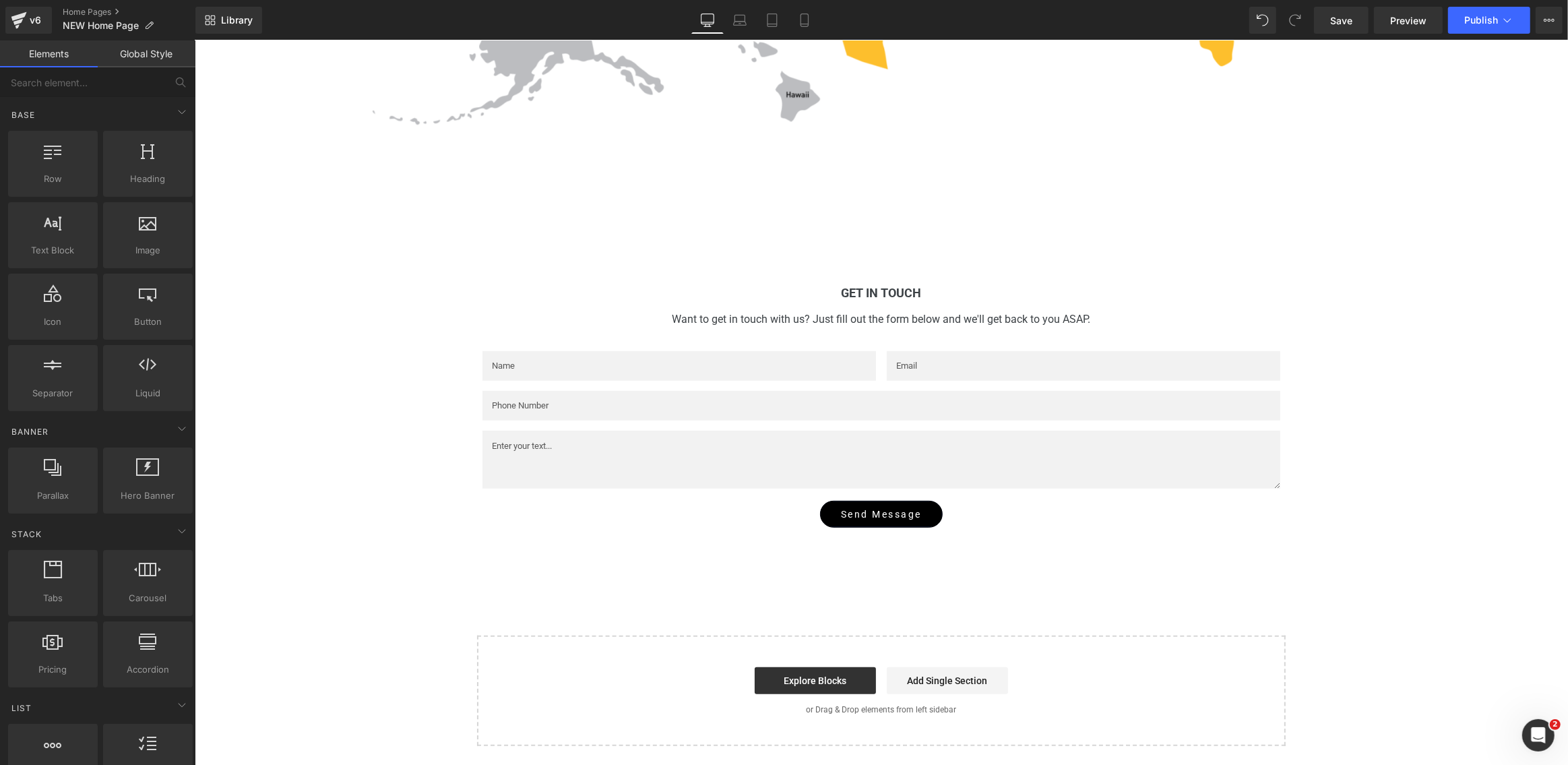
scroll to position [6533, 0]
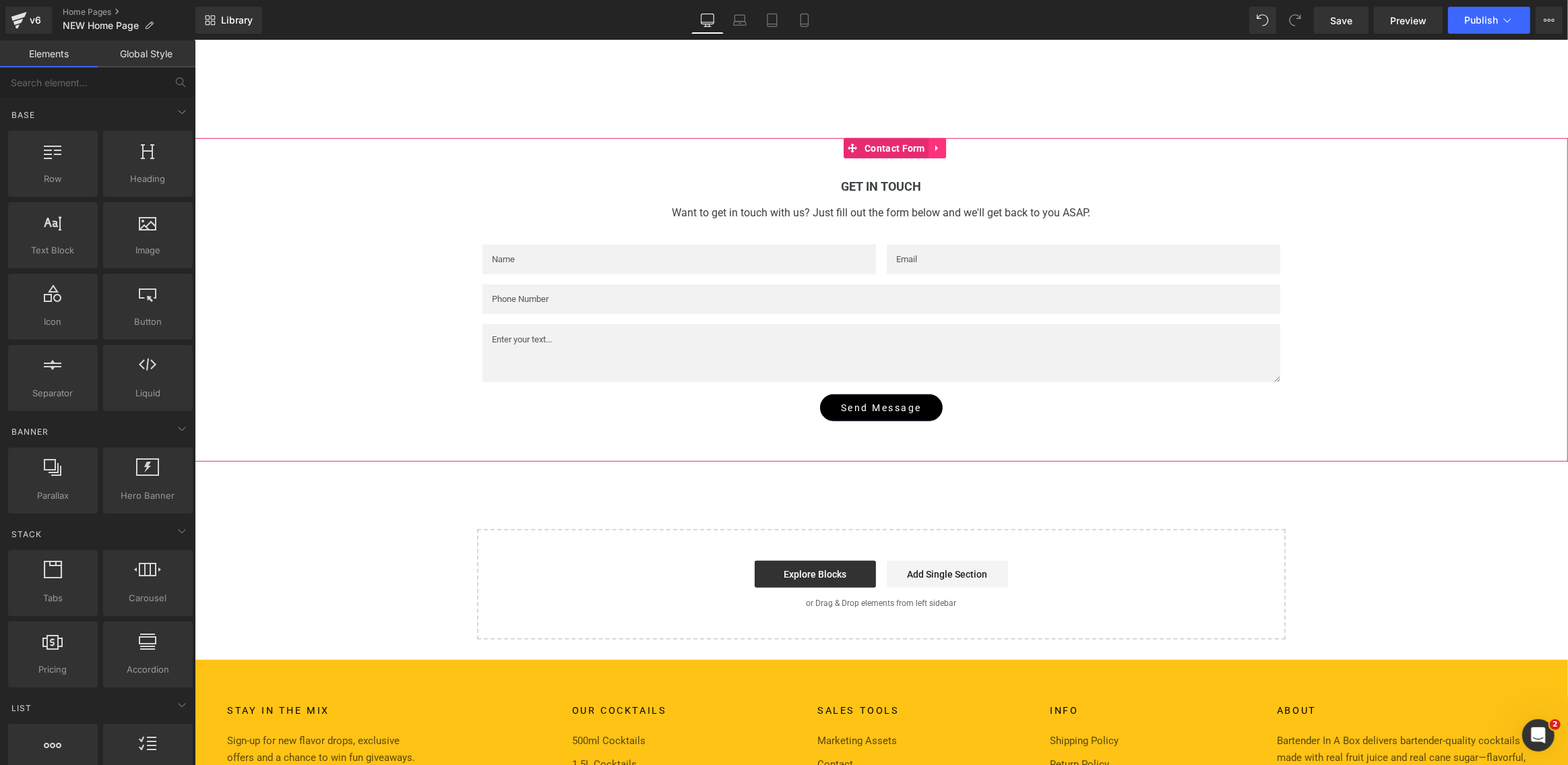
click at [936, 149] on icon at bounding box center [936, 149] width 3 height 6
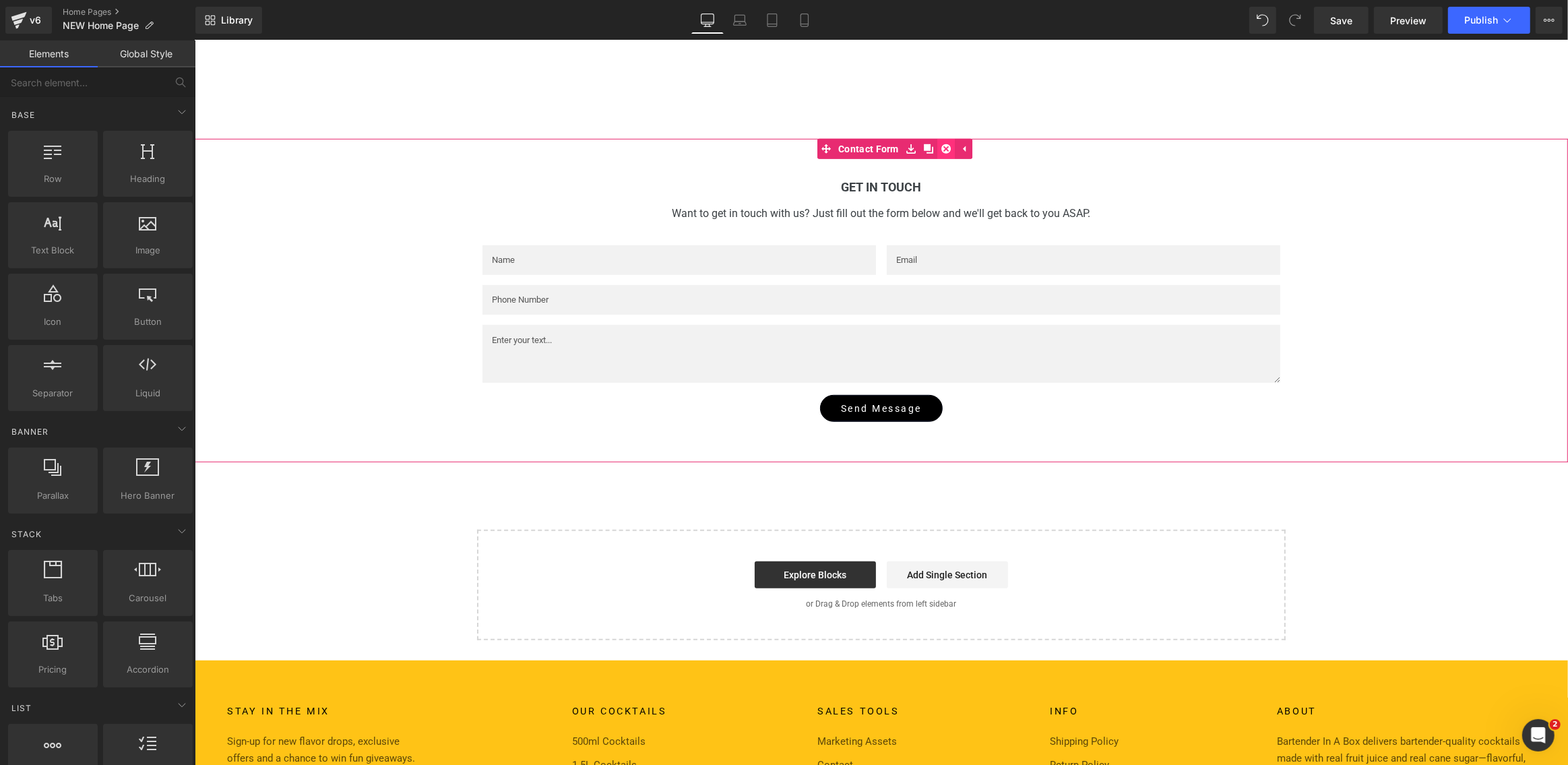
click at [947, 149] on icon at bounding box center [945, 149] width 10 height 10
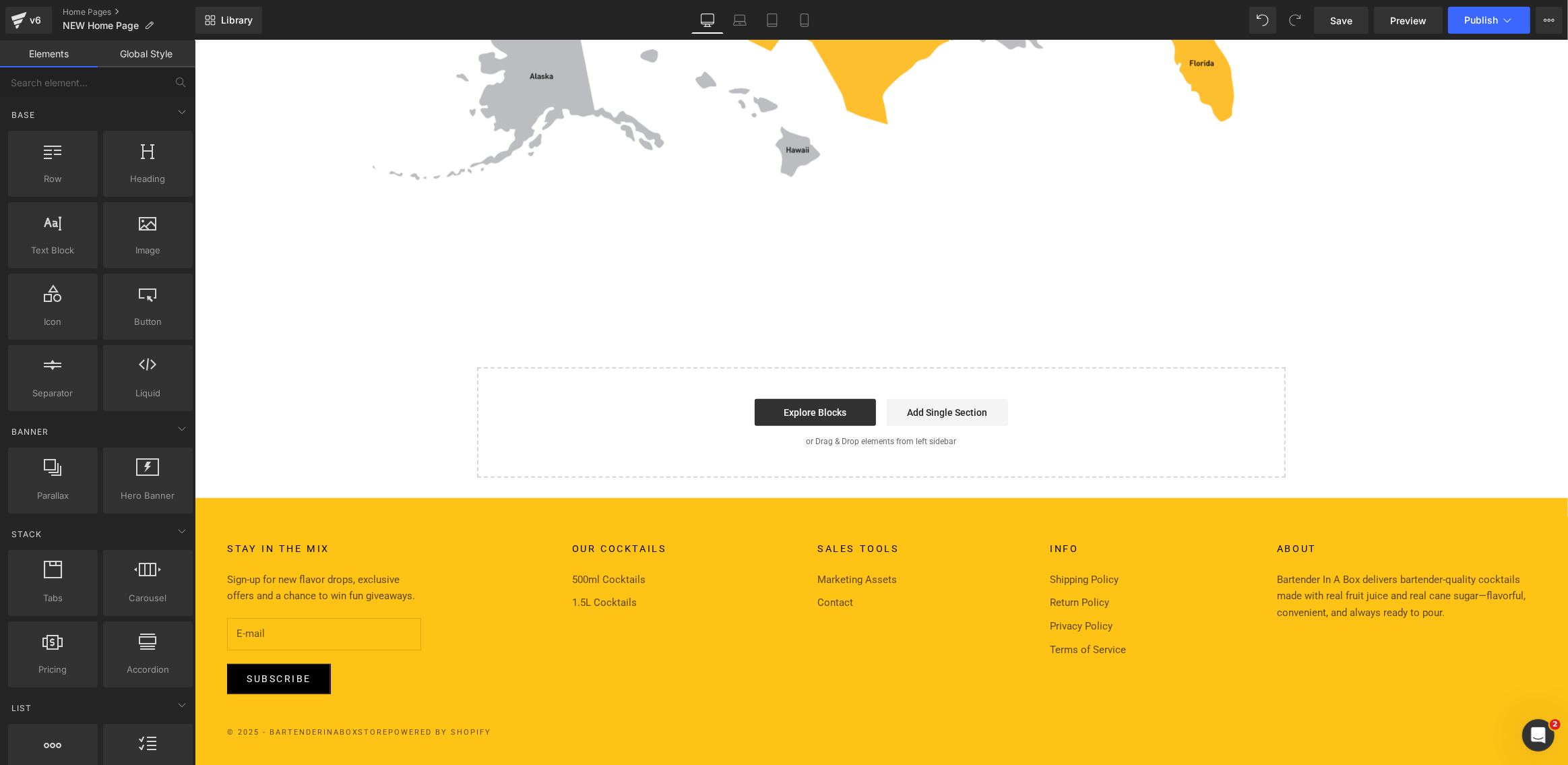
scroll to position [6371, 0]
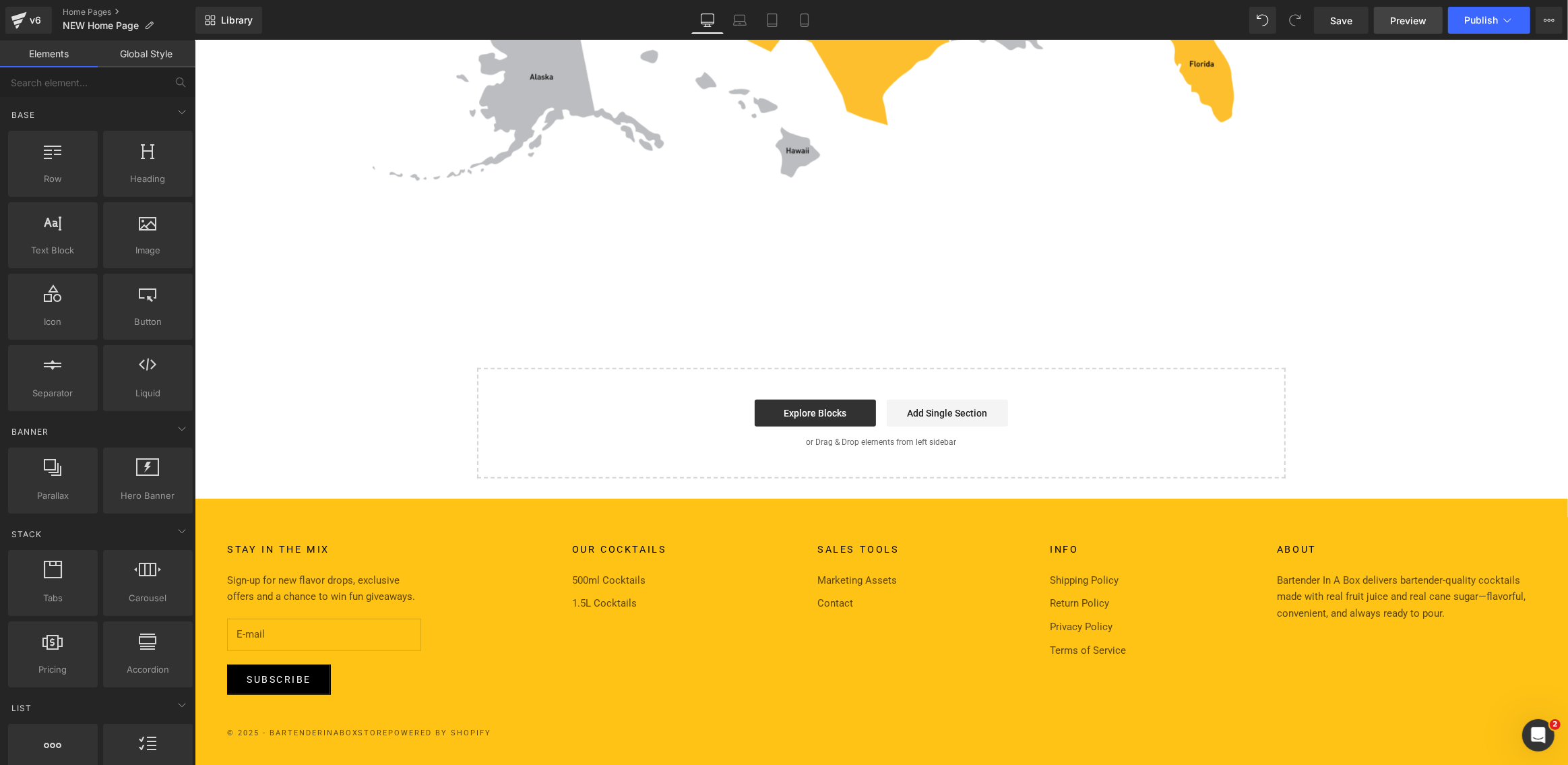
click at [1416, 13] on span "Preview" at bounding box center [1408, 20] width 36 height 14
click at [90, 13] on link "Home Pages" at bounding box center [129, 12] width 133 height 11
